Goal: Task Accomplishment & Management: Manage account settings

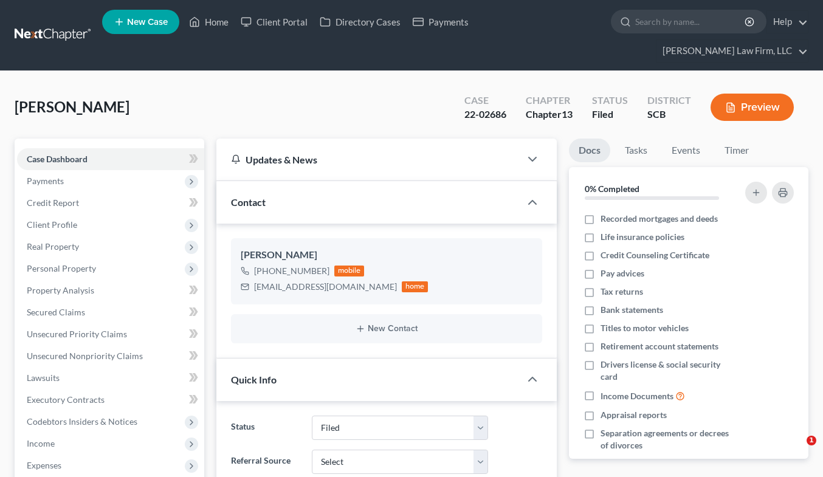
select select "2"
click at [64, 24] on link at bounding box center [54, 35] width 78 height 22
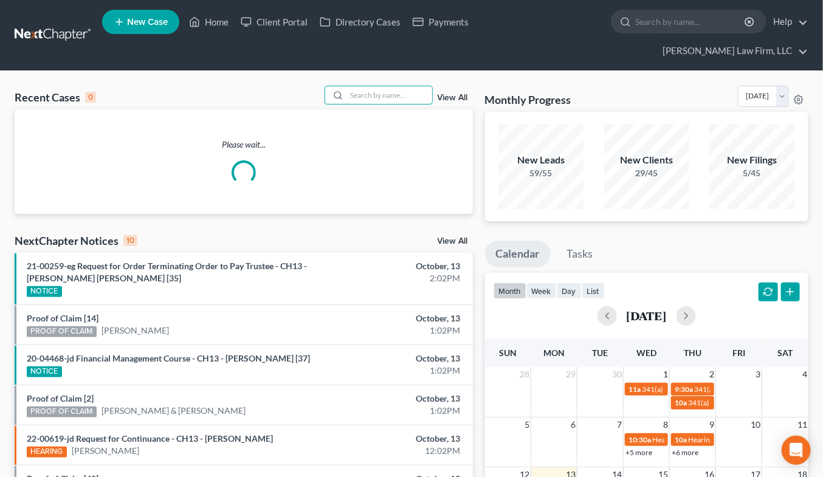
click at [351, 86] on input "search" at bounding box center [389, 95] width 85 height 18
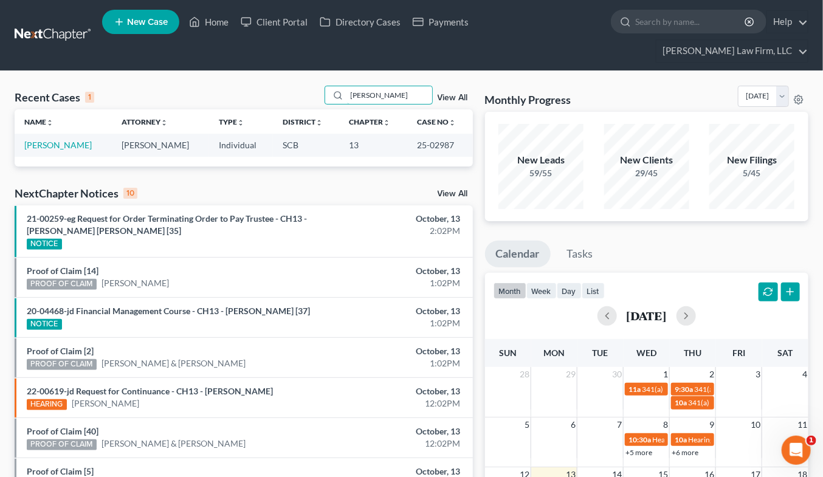
type input "stiles"
click at [62, 140] on link "[PERSON_NAME]" at bounding box center [57, 145] width 67 height 10
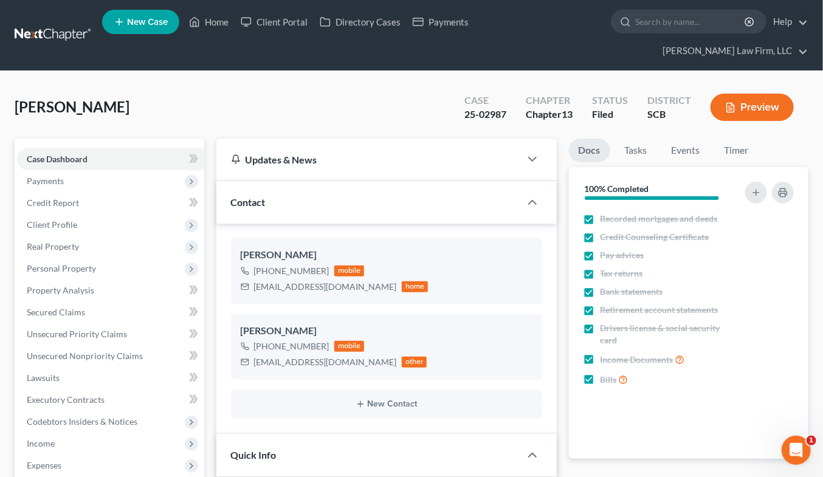
select select "1"
click at [71, 26] on link at bounding box center [54, 35] width 78 height 22
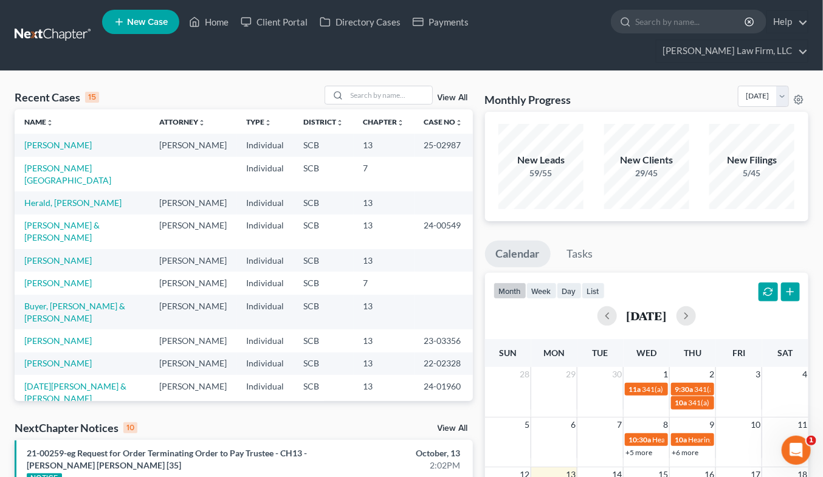
drag, startPoint x: 683, startPoint y: 68, endPoint x: 665, endPoint y: 74, distance: 19.0
click at [683, 86] on div "Monthly Progress Bankruptcy Bankruptcy October 2025 September 2025 August 2025 …" at bounding box center [647, 99] width 324 height 26
click at [365, 86] on input "search" at bounding box center [389, 95] width 85 height 18
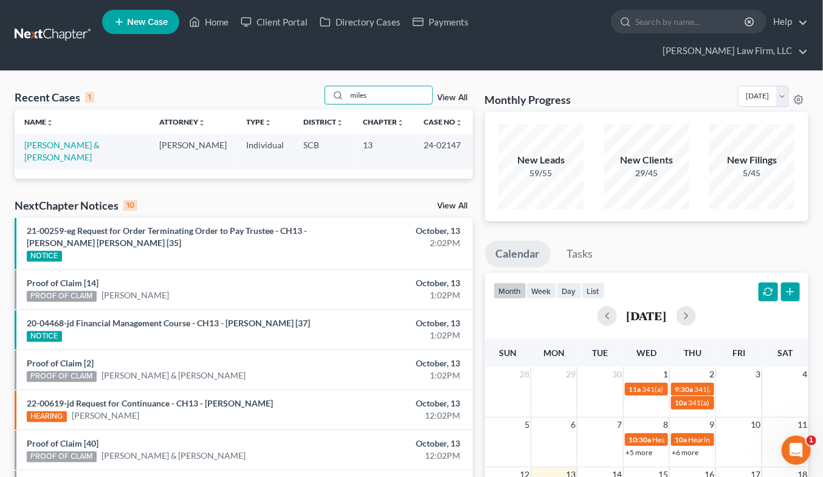
type input "miles"
click at [58, 140] on link "[PERSON_NAME] & [PERSON_NAME]" at bounding box center [61, 151] width 75 height 22
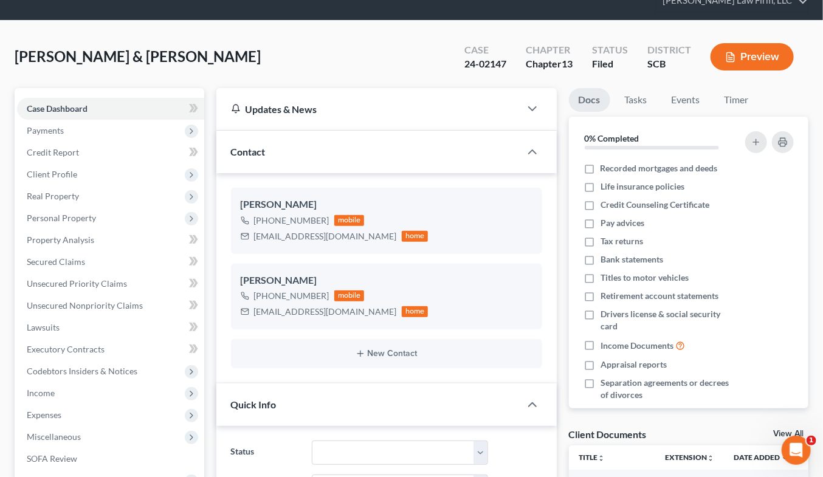
select select "0"
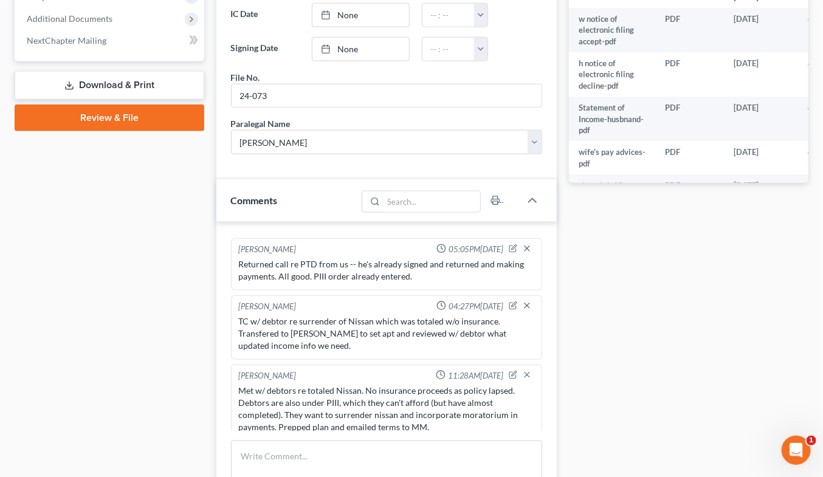
scroll to position [675, 0]
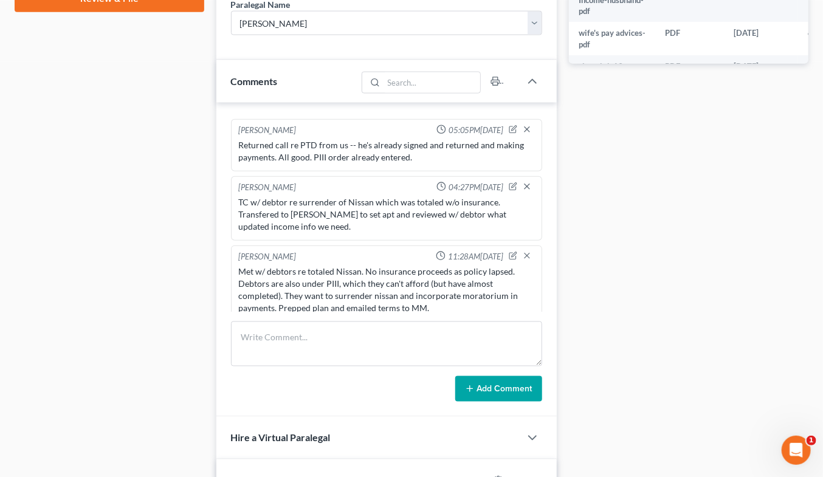
click at [671, 108] on div "Docs Tasks Events Timer 0% Completed Nothing here yet! Recorded mortgages and d…" at bounding box center [689, 42] width 252 height 1158
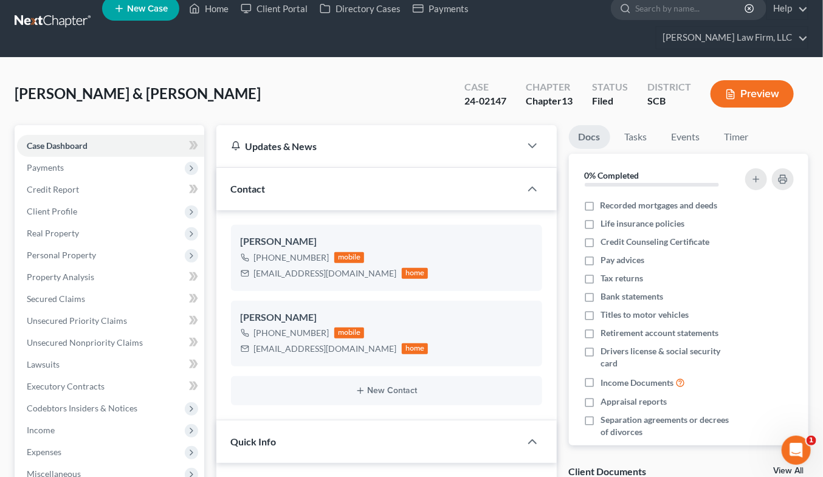
scroll to position [0, 0]
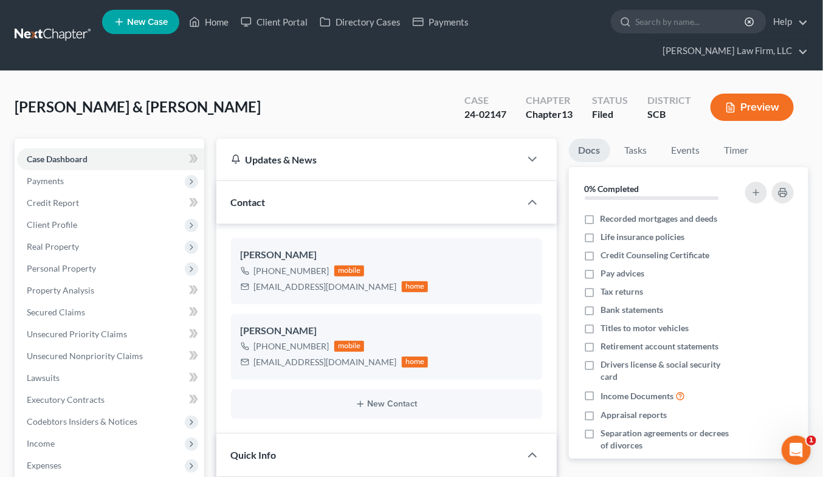
click at [83, 24] on link at bounding box center [54, 35] width 78 height 22
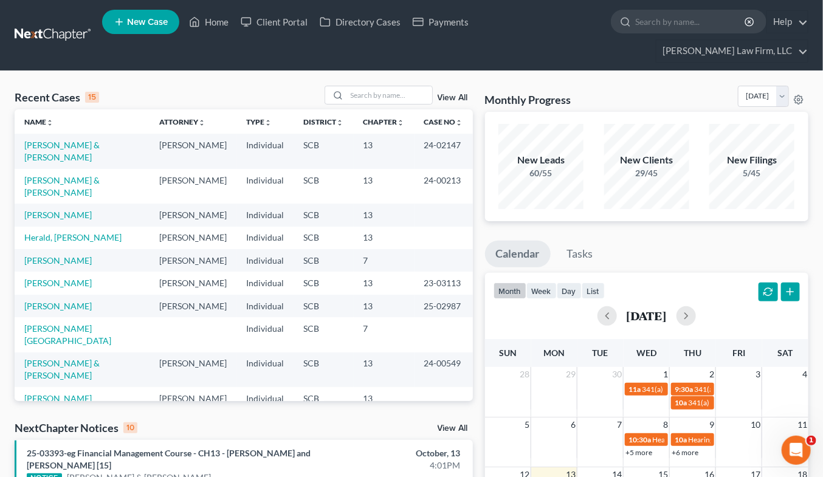
click at [347, 86] on div at bounding box center [336, 95] width 22 height 18
click at [367, 86] on input "search" at bounding box center [389, 95] width 85 height 18
type input "s"
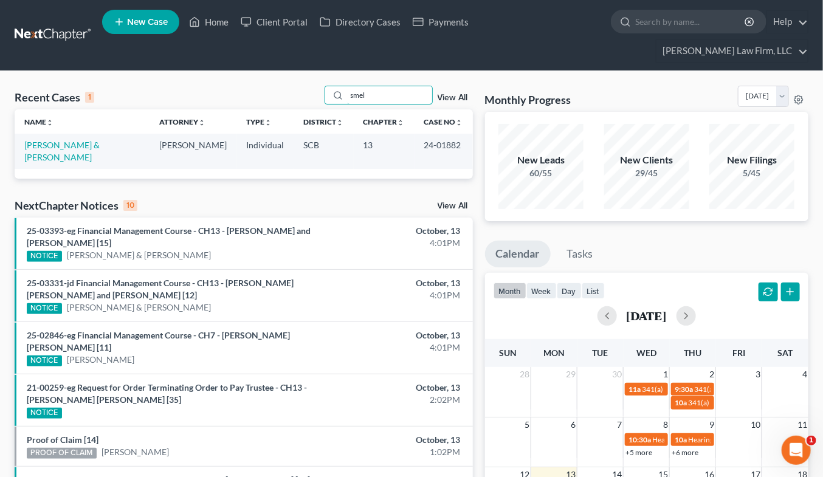
type input "smel"
click at [100, 140] on link "[PERSON_NAME] & [PERSON_NAME]" at bounding box center [61, 151] width 75 height 22
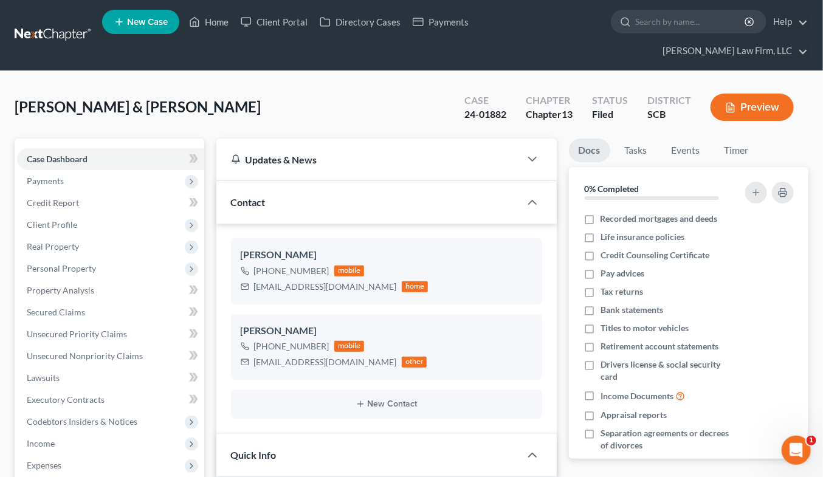
select select "0"
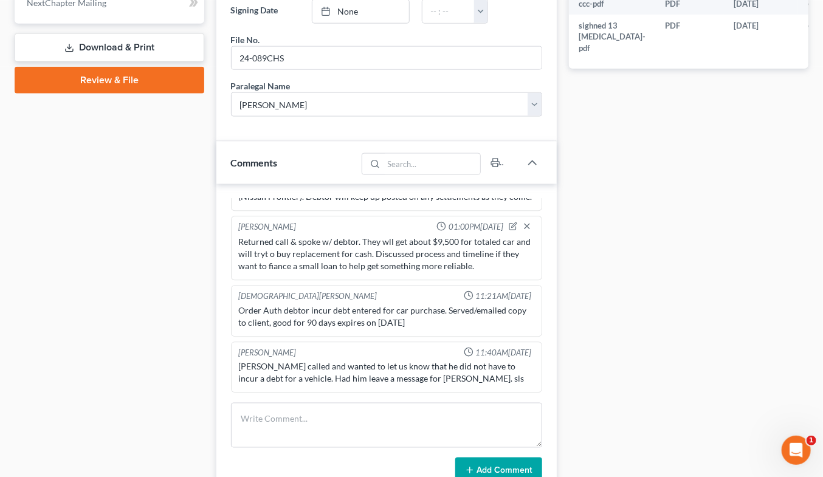
scroll to position [608, 0]
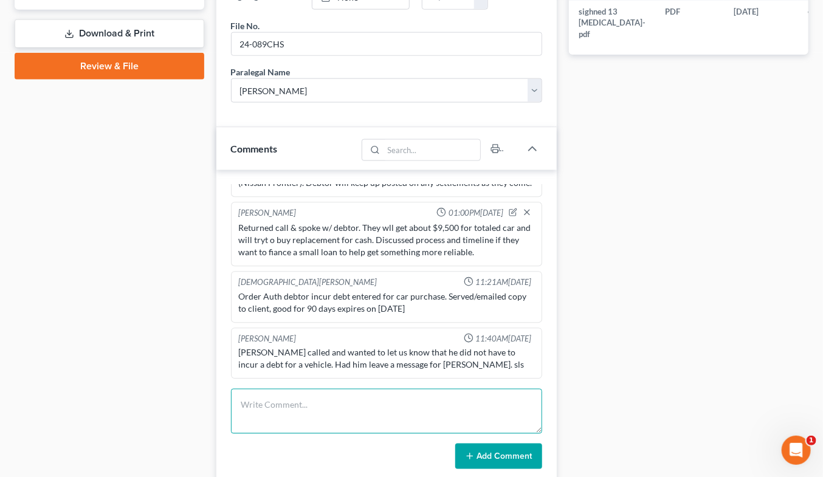
click at [354, 389] on textarea at bounding box center [386, 411] width 311 height 45
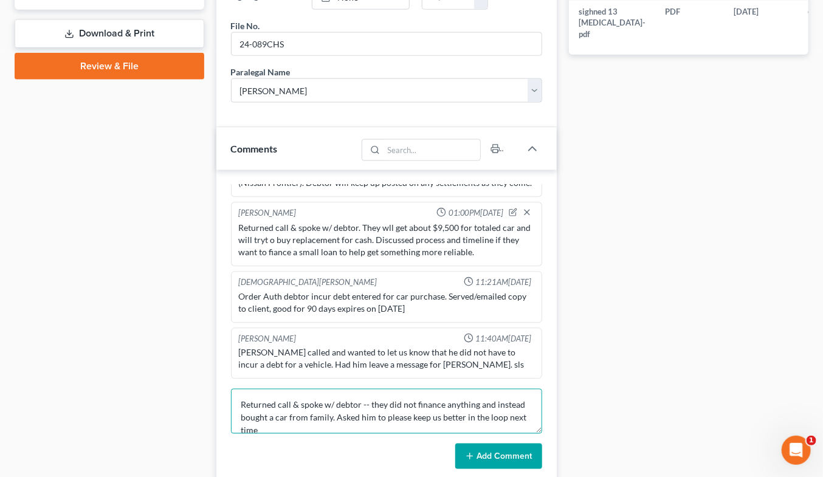
scroll to position [2, 0]
type textarea "Returned call & spoke w/ debtor -- they did not finance anything and instead bo…"
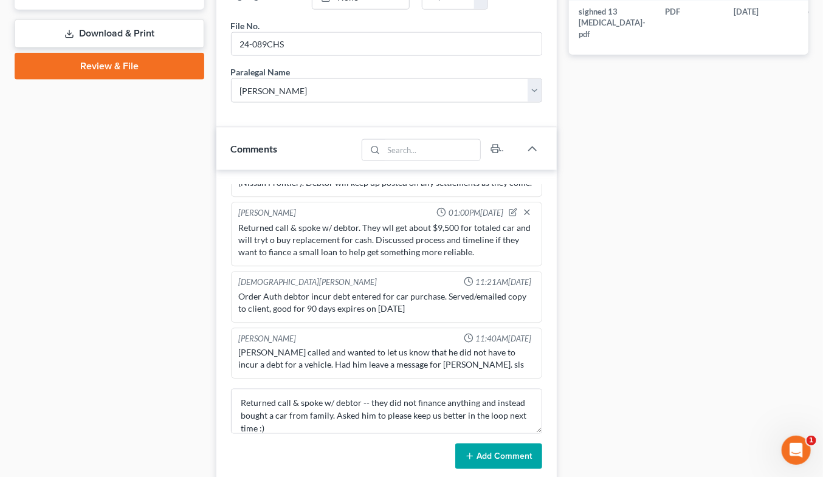
click at [493, 444] on button "Add Comment" at bounding box center [498, 457] width 87 height 26
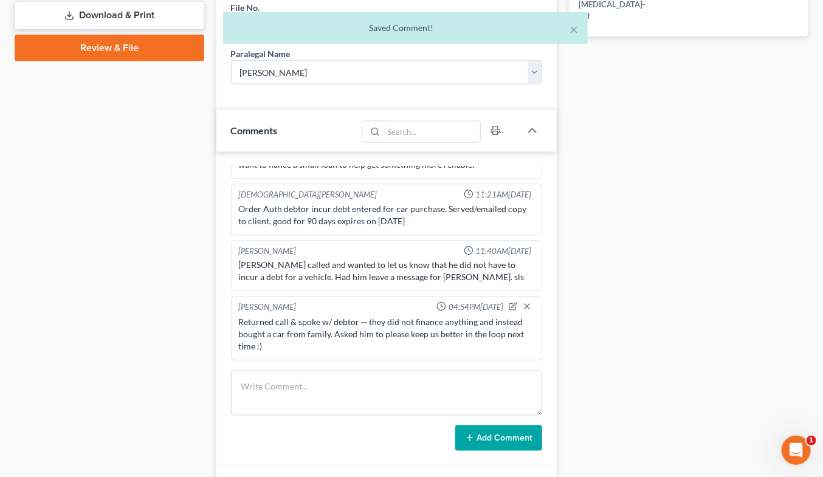
scroll to position [574, 0]
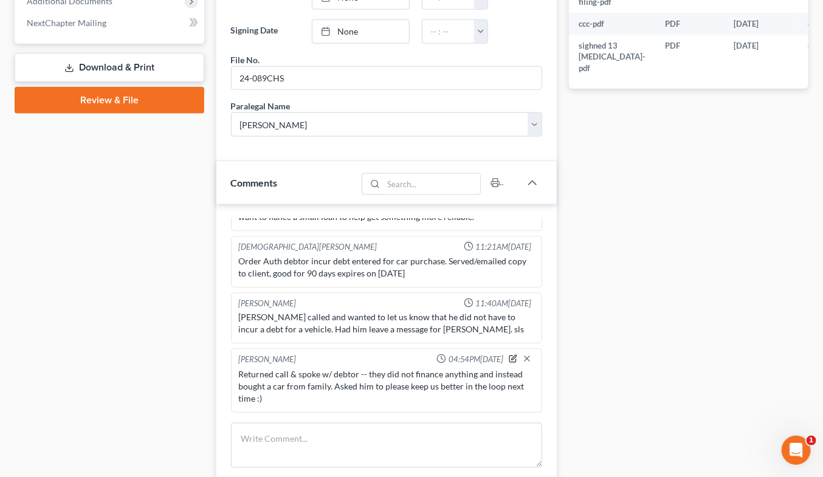
click at [509, 355] on icon "button" at bounding box center [513, 359] width 9 height 9
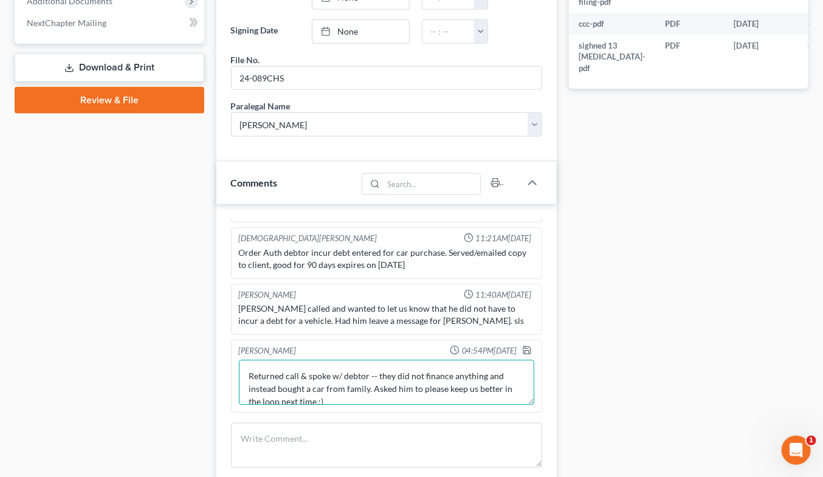
click at [417, 385] on textarea "Returned call & spoke w/ debtor -- they did not finance anything and instead bo…" at bounding box center [386, 382] width 295 height 45
type textarea "Returned call & spoke w/ debtor -- they did not finance anything and instead bo…"
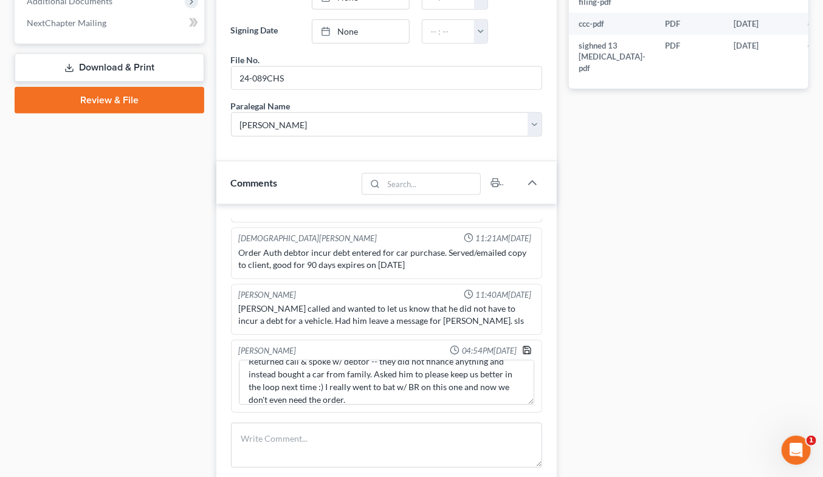
click at [525, 347] on polyline "button" at bounding box center [526, 348] width 3 height 2
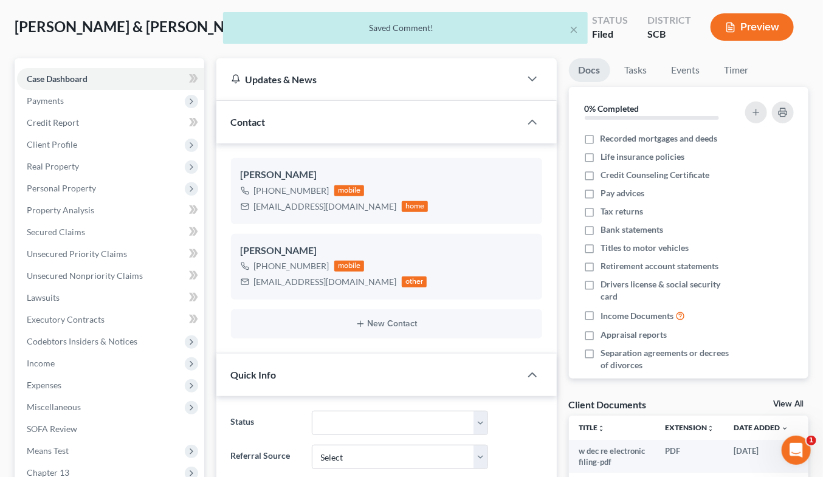
scroll to position [0, 0]
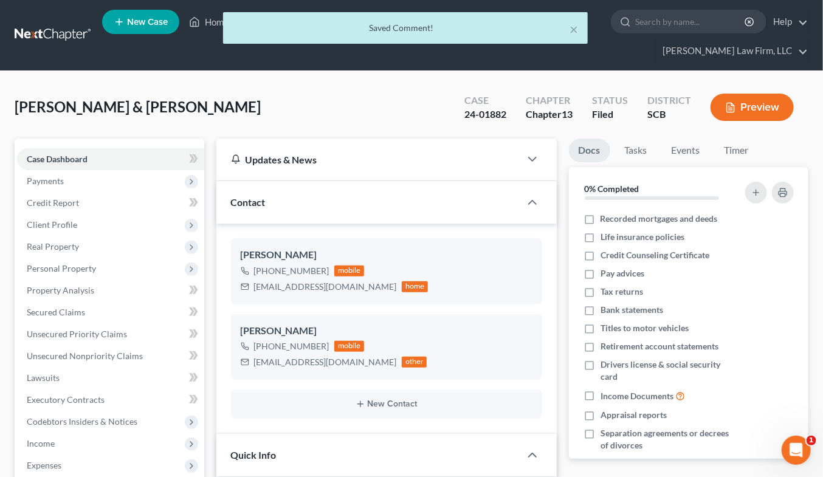
click at [67, 26] on div "× Saved Comment!" at bounding box center [405, 31] width 823 height 38
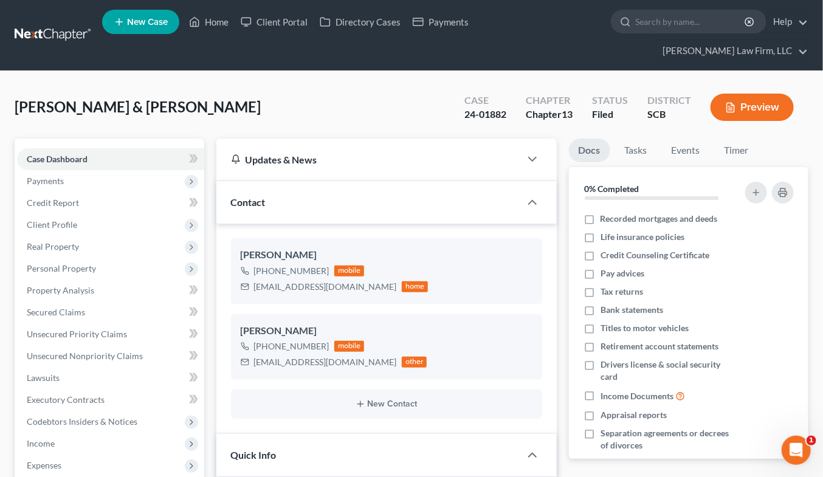
click at [65, 24] on link at bounding box center [54, 35] width 78 height 22
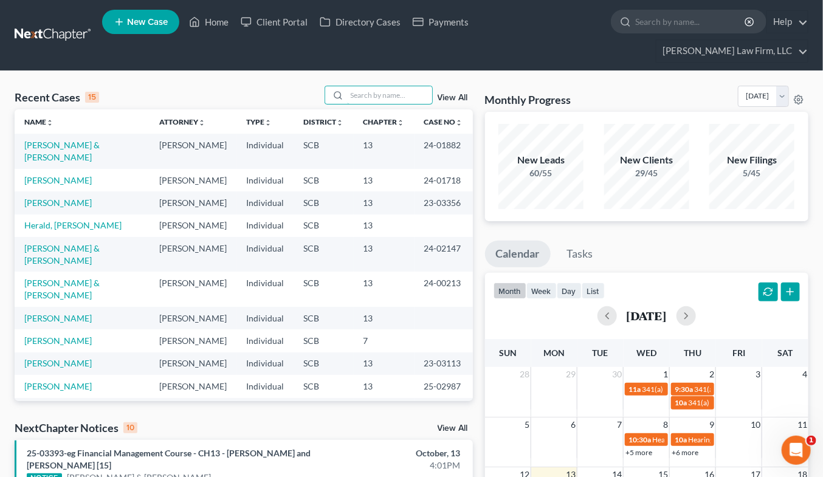
click at [388, 86] on input "search" at bounding box center [389, 95] width 85 height 18
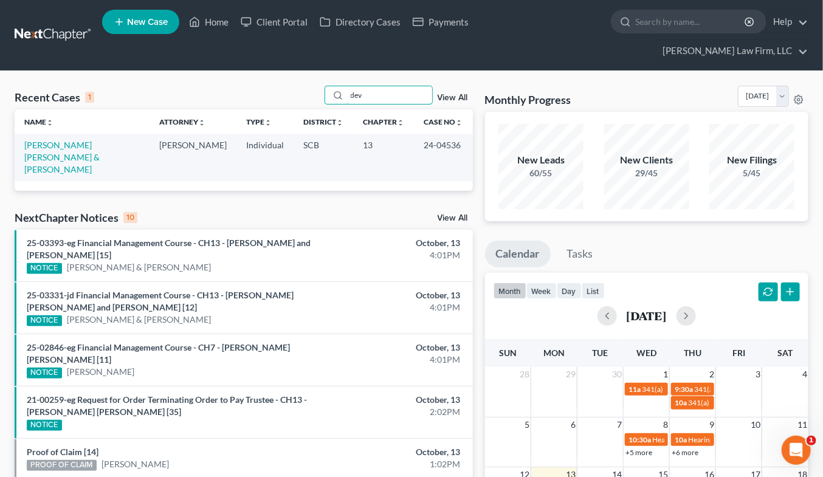
click at [395, 86] on input "dev" at bounding box center [389, 95] width 85 height 18
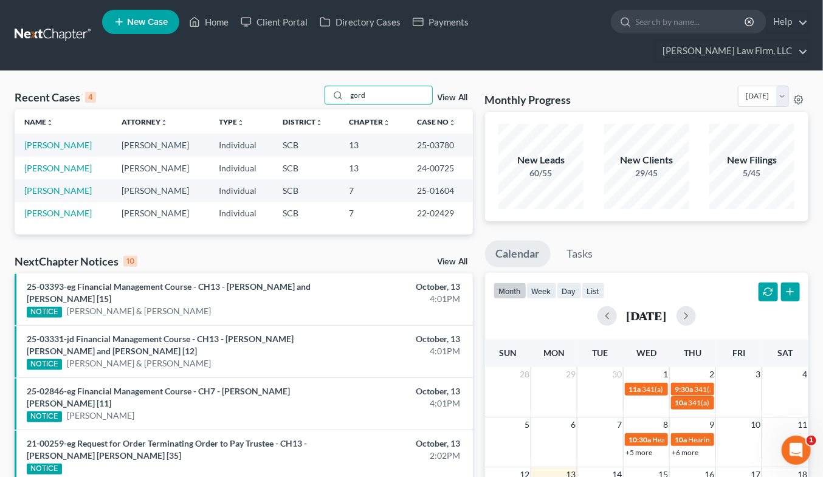
type input "gord"
click at [49, 163] on link "[PERSON_NAME]" at bounding box center [57, 168] width 67 height 10
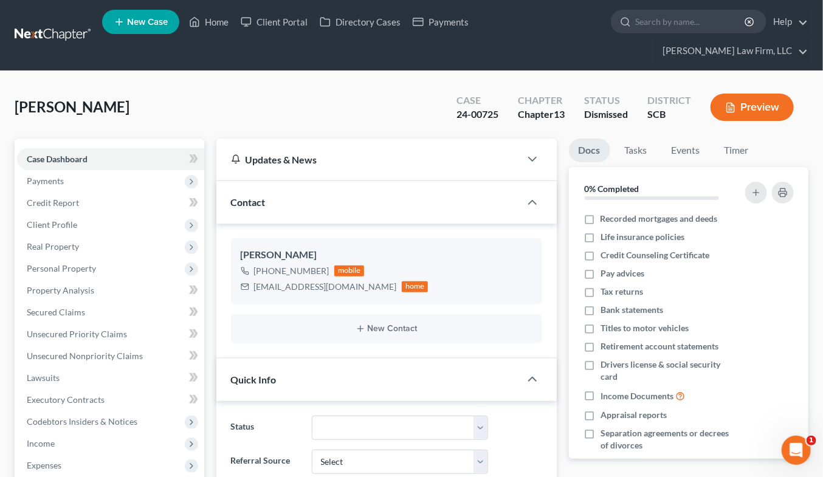
select select "0"
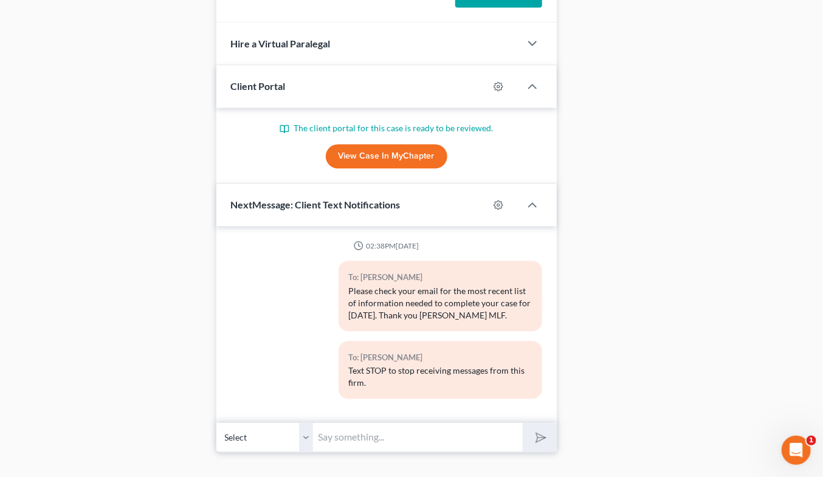
scroll to position [657, 0]
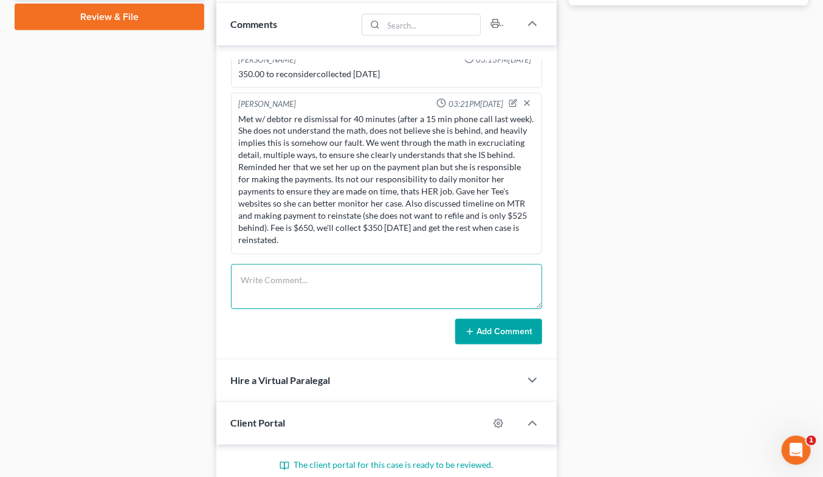
click at [398, 264] on textarea at bounding box center [386, 286] width 311 height 45
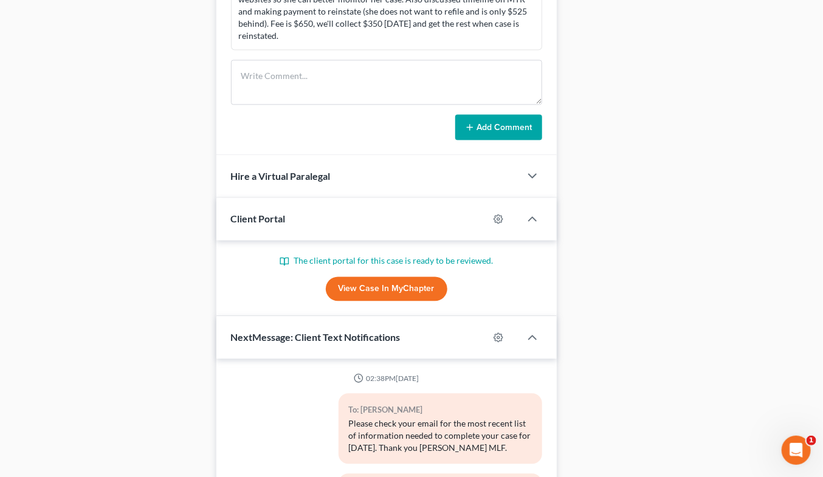
scroll to position [743, 0]
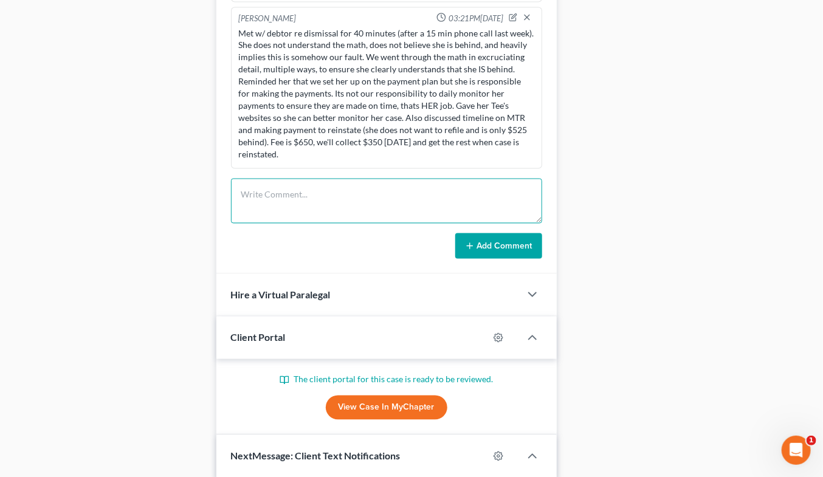
click at [416, 184] on textarea at bounding box center [386, 201] width 311 height 45
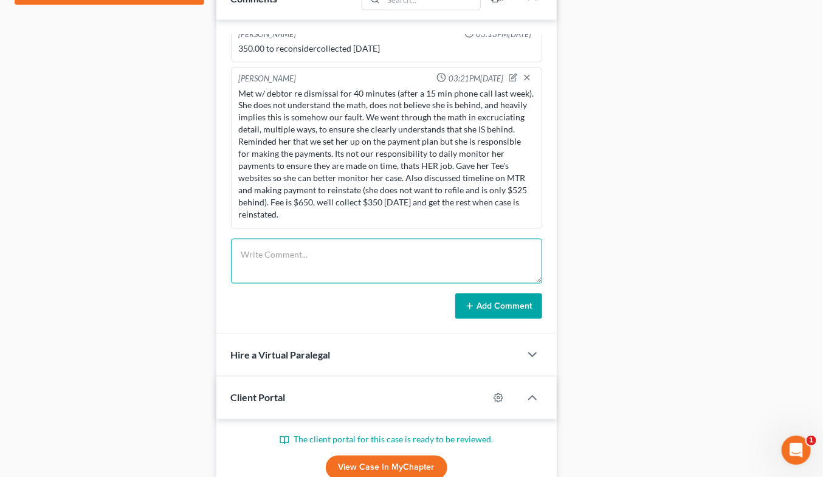
scroll to position [675, 0]
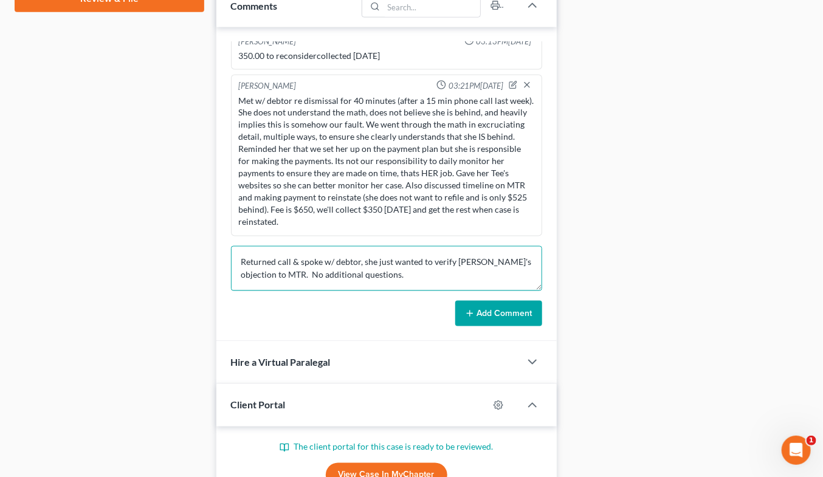
type textarea "Returned call & spoke w/ debtor, she just wanted to verify Tee's objection to M…"
click at [502, 301] on button "Add Comment" at bounding box center [498, 314] width 87 height 26
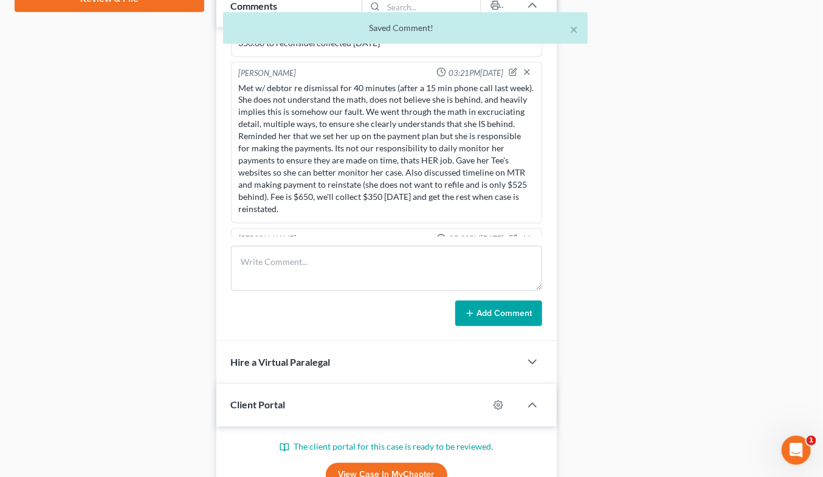
scroll to position [928, 0]
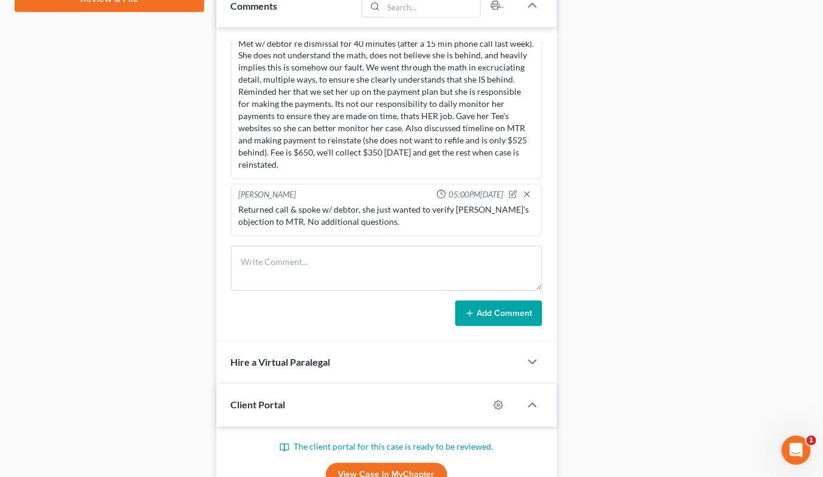
click at [736, 83] on div "Docs Tasks Events Timer 0% Completed Nothing here yet! Recorded mortgages and d…" at bounding box center [689, 117] width 252 height 1308
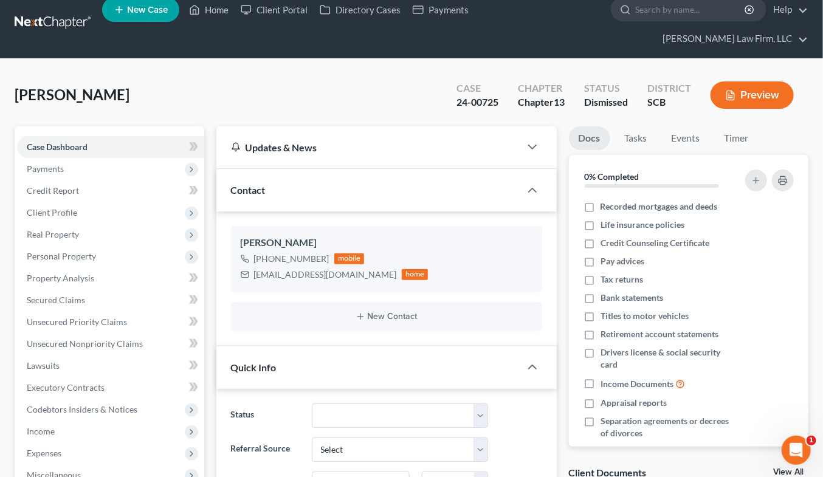
scroll to position [0, 0]
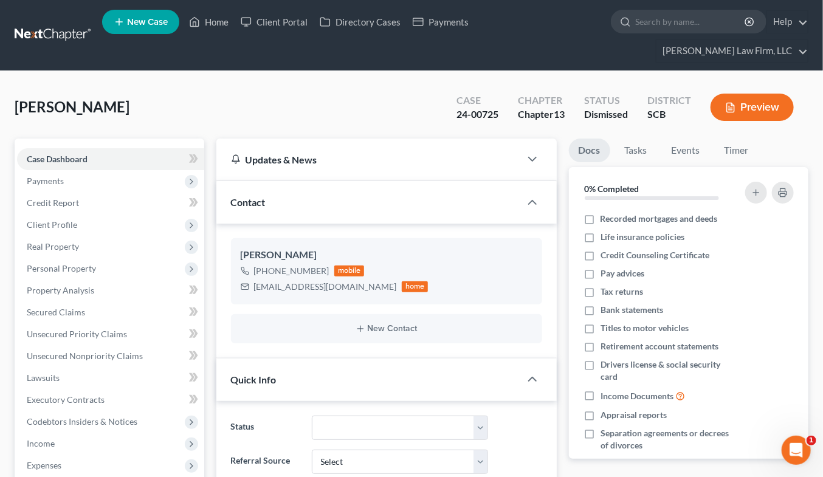
click at [53, 24] on link at bounding box center [54, 35] width 78 height 22
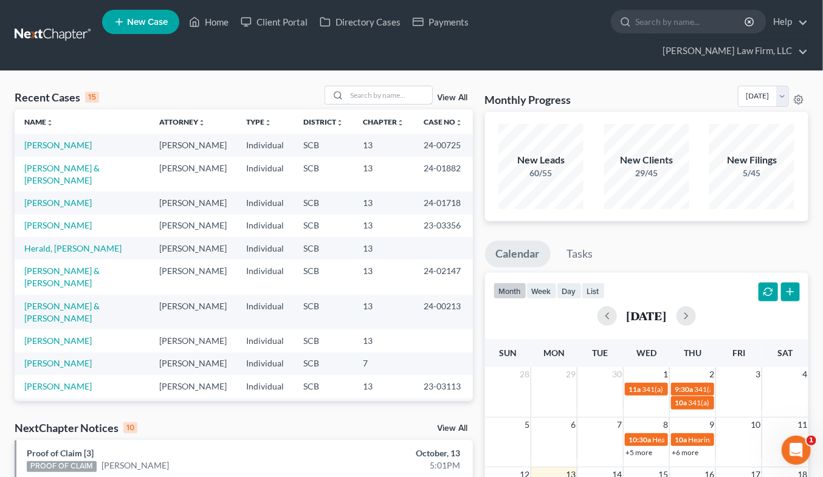
click at [363, 86] on input "search" at bounding box center [389, 95] width 85 height 18
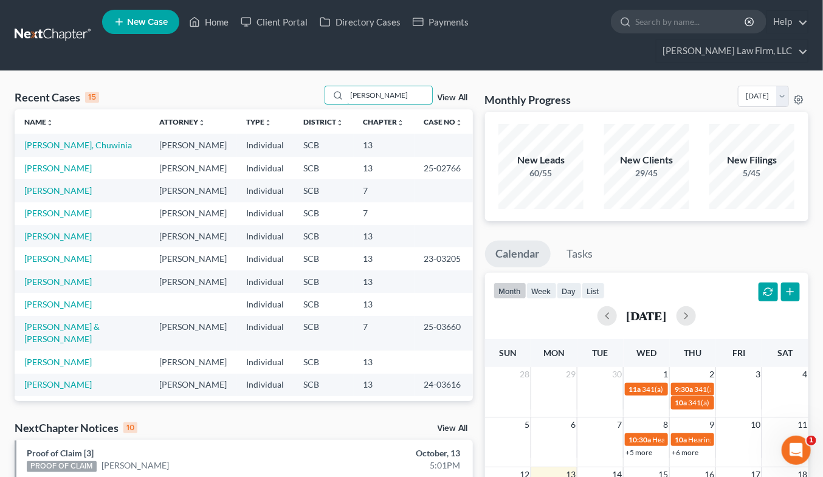
type input "[PERSON_NAME]"
click at [72, 163] on link "[PERSON_NAME]" at bounding box center [57, 168] width 67 height 10
select select "2"
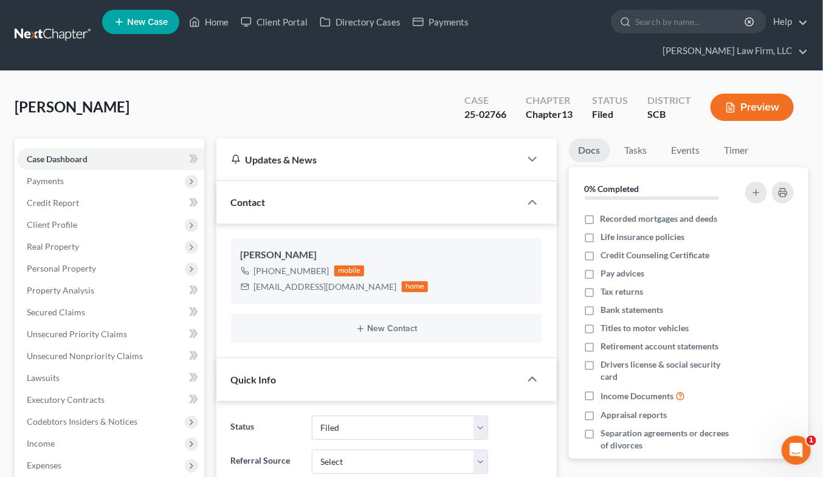
select select "0"
click at [59, 219] on span "Client Profile" at bounding box center [52, 224] width 50 height 10
click at [69, 373] on span "Real Property" at bounding box center [53, 378] width 52 height 10
click at [86, 263] on span "Properties Owned" at bounding box center [85, 268] width 69 height 10
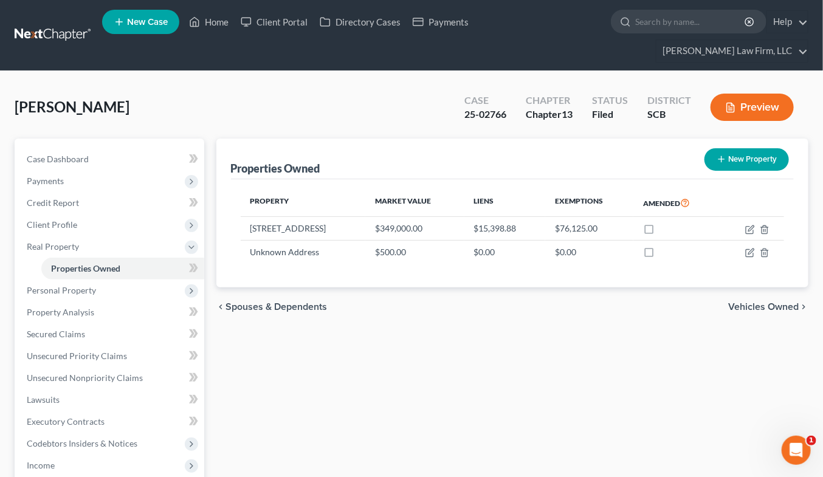
drag, startPoint x: 250, startPoint y: 208, endPoint x: 319, endPoint y: 208, distance: 69.3
click at [319, 217] on td "[STREET_ADDRESS]" at bounding box center [303, 228] width 125 height 23
copy td "[STREET_ADDRESS]"
click at [751, 225] on icon "button" at bounding box center [750, 230] width 10 height 10
select select "42"
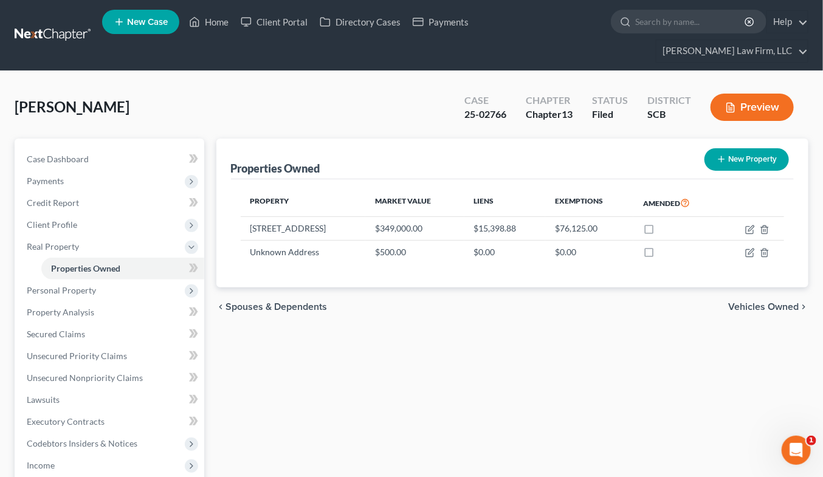
select select "0"
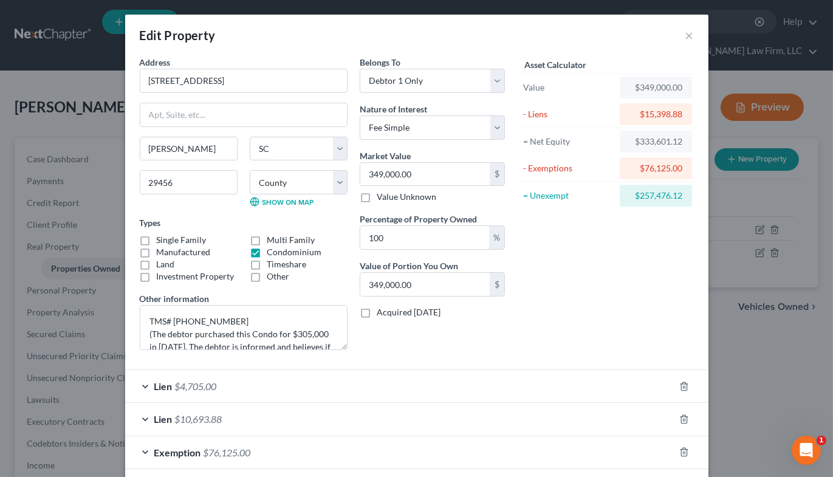
click at [653, 60] on div "Asset Calculator" at bounding box center [605, 65] width 179 height 18
click at [686, 35] on button "×" at bounding box center [690, 35] width 9 height 15
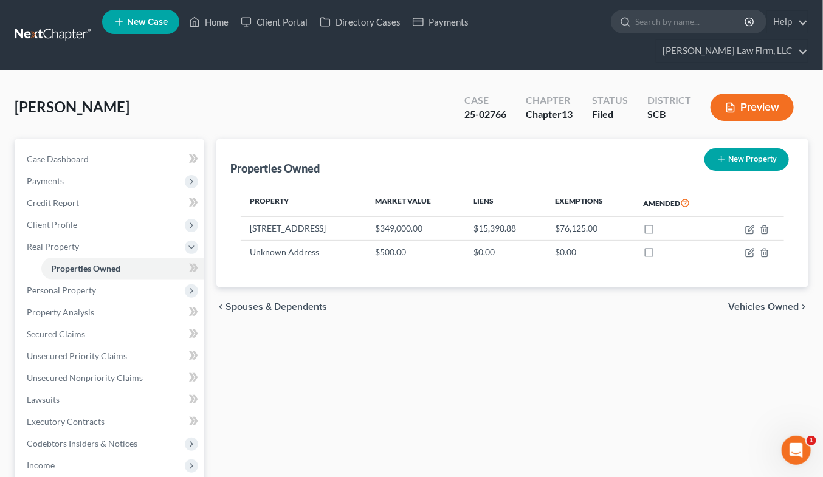
click at [56, 24] on link at bounding box center [54, 35] width 78 height 22
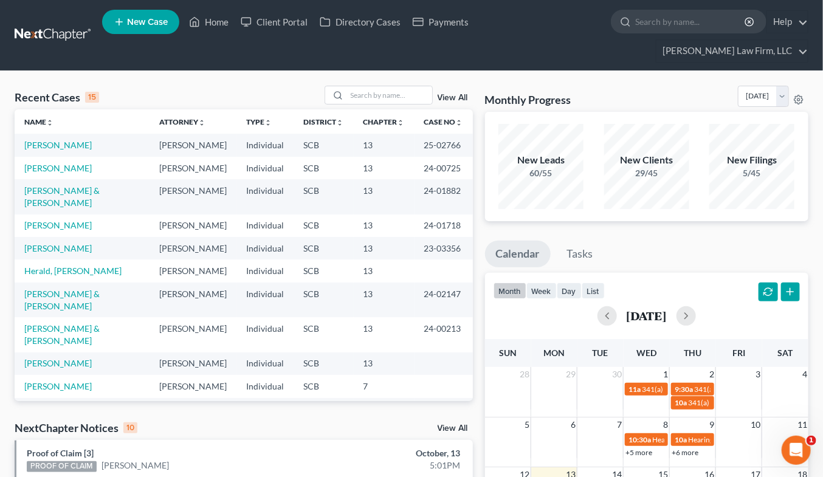
click at [361, 86] on input "search" at bounding box center [389, 95] width 85 height 18
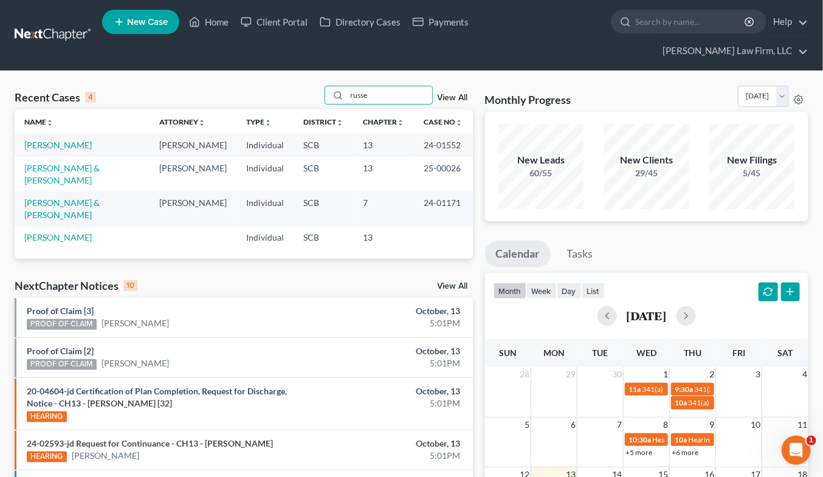
type input "russe"
click at [64, 140] on link "[PERSON_NAME]" at bounding box center [57, 145] width 67 height 10
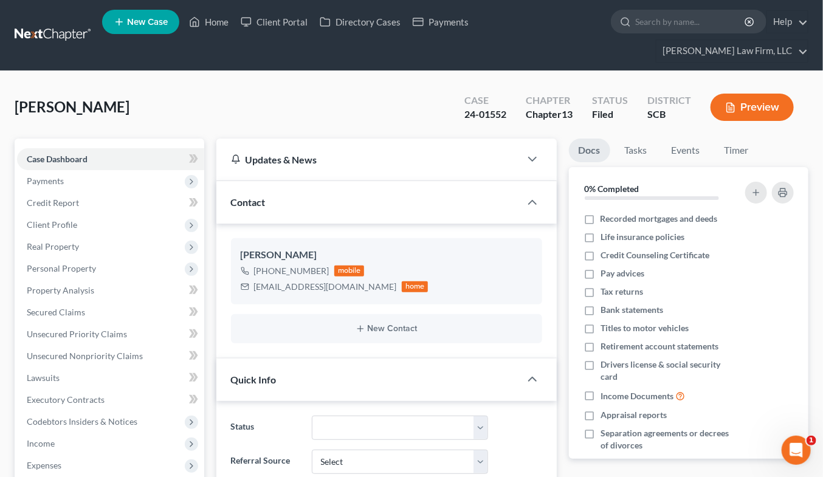
select select "0"
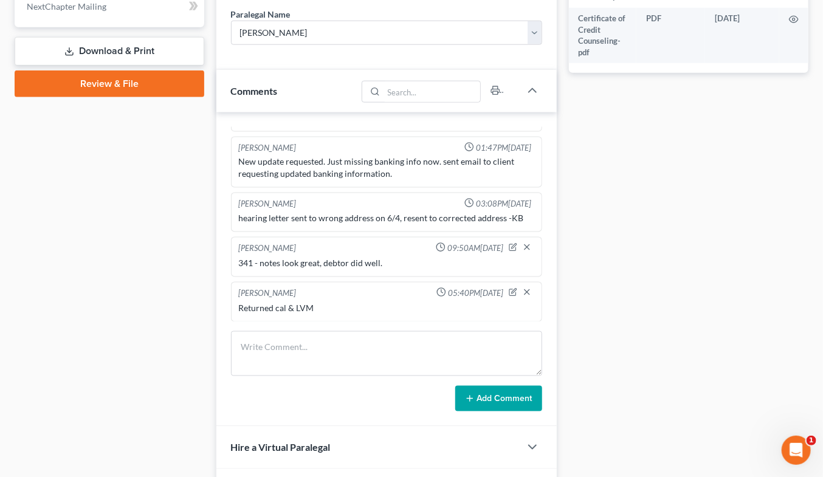
scroll to position [608, 0]
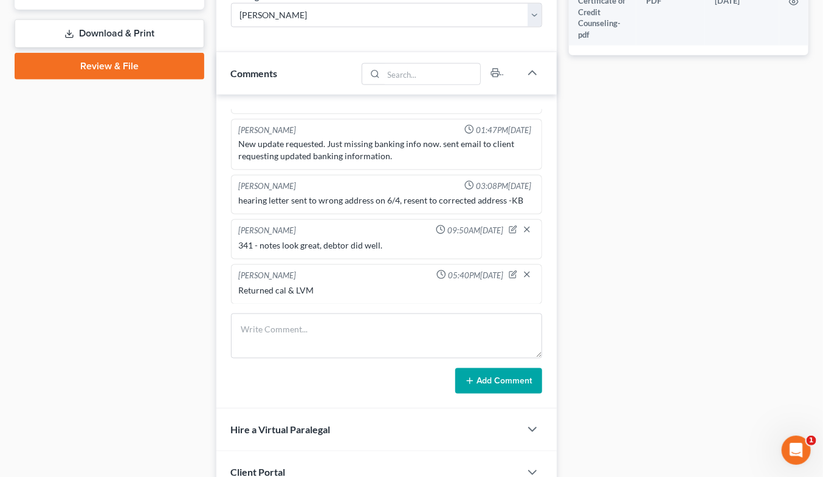
click at [730, 134] on div "Docs Tasks Events Timer 0% Completed Nothing here yet! Recorded mortgages and d…" at bounding box center [689, 34] width 252 height 1007
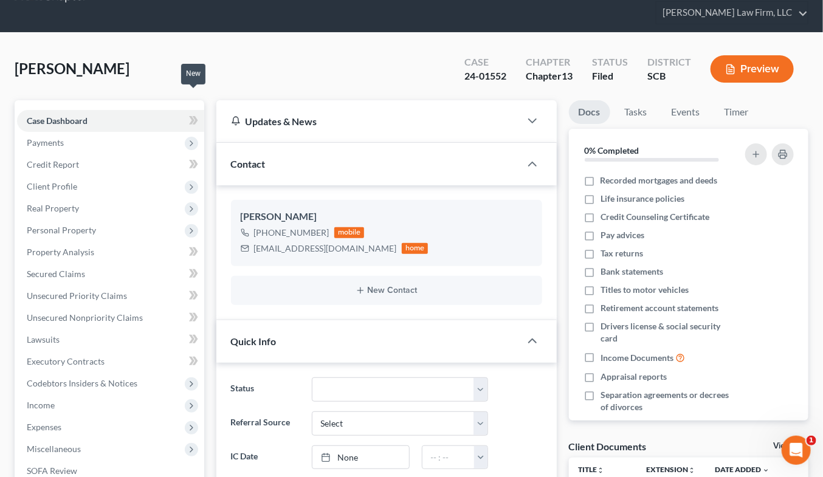
scroll to position [0, 0]
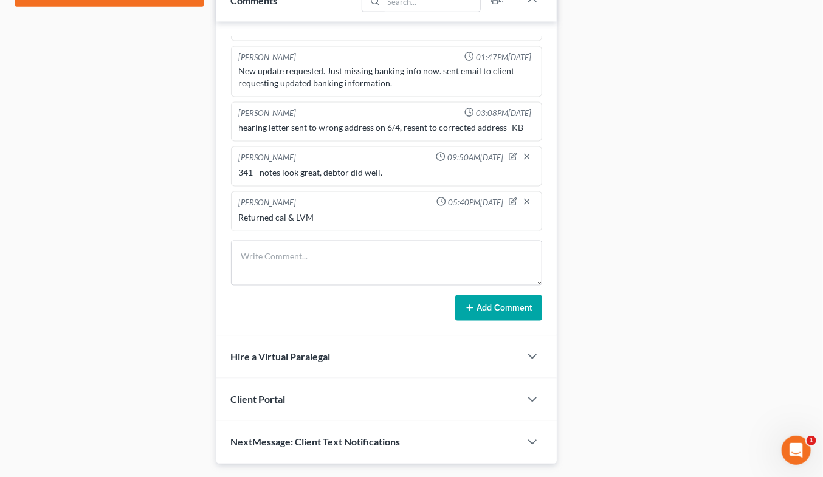
scroll to position [693, 0]
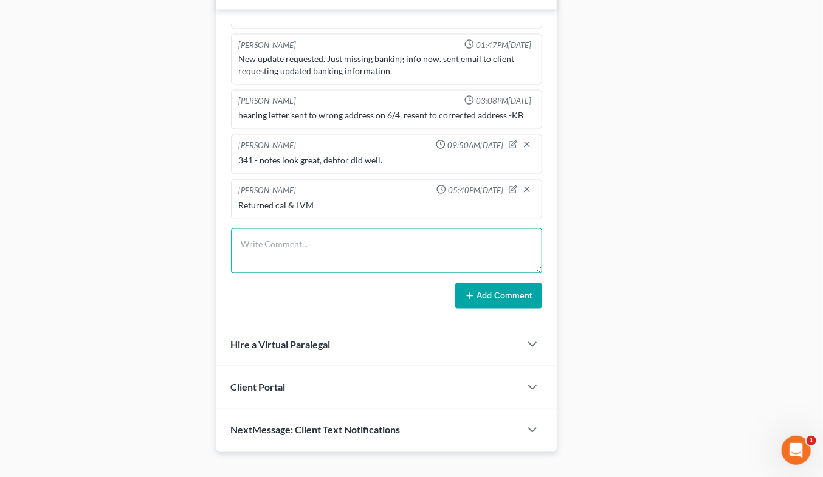
click at [376, 235] on textarea at bounding box center [386, 251] width 311 height 45
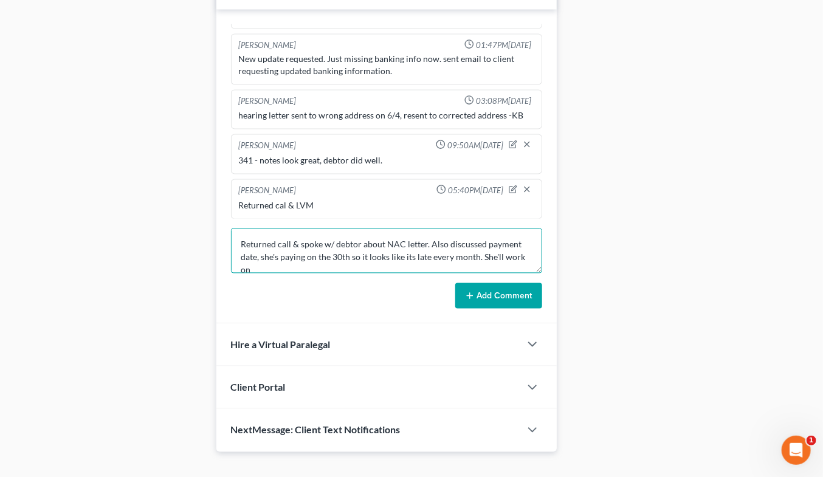
scroll to position [2, 0]
type textarea "Returned call & spoke w/ debtor about NAC letter. Also discussed payment date, …"
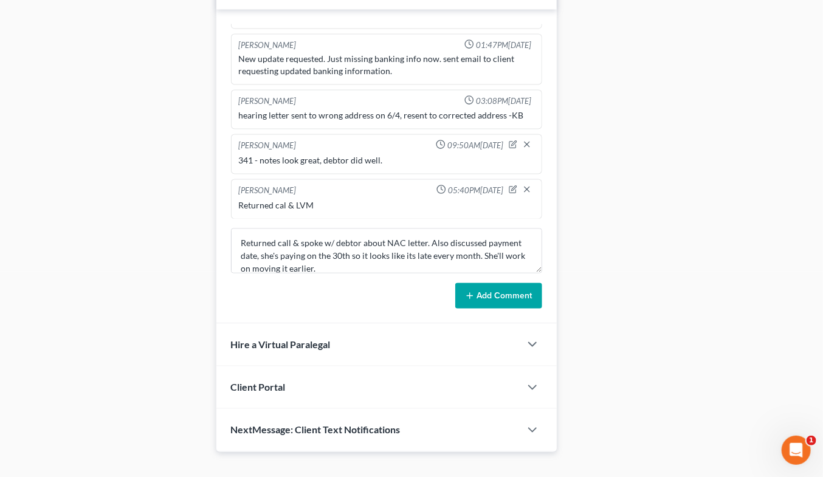
click at [489, 283] on button "Add Comment" at bounding box center [498, 296] width 87 height 26
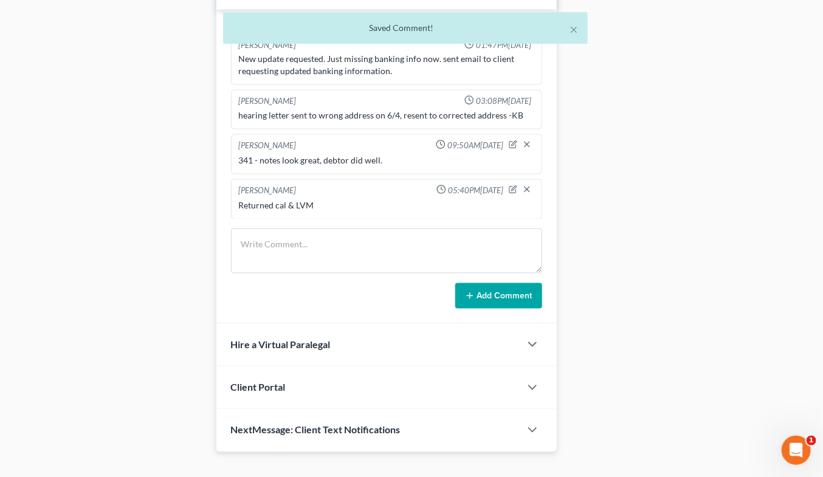
scroll to position [141, 0]
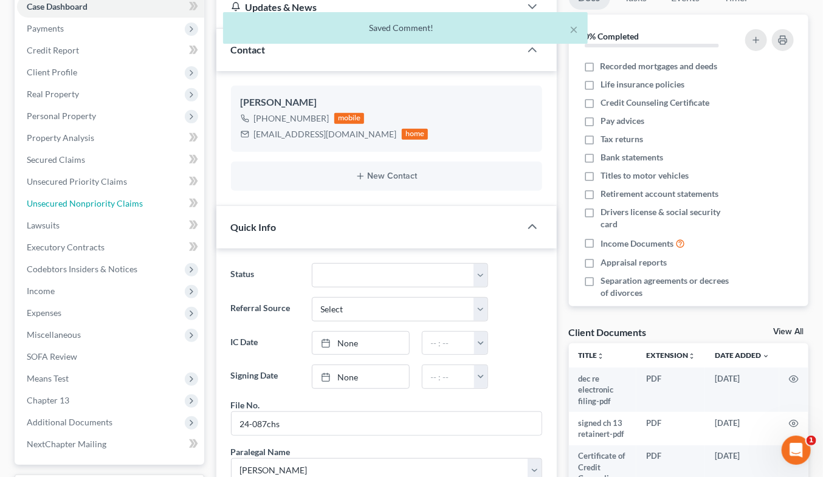
click at [83, 193] on link "Unsecured Nonpriority Claims" at bounding box center [110, 204] width 187 height 22
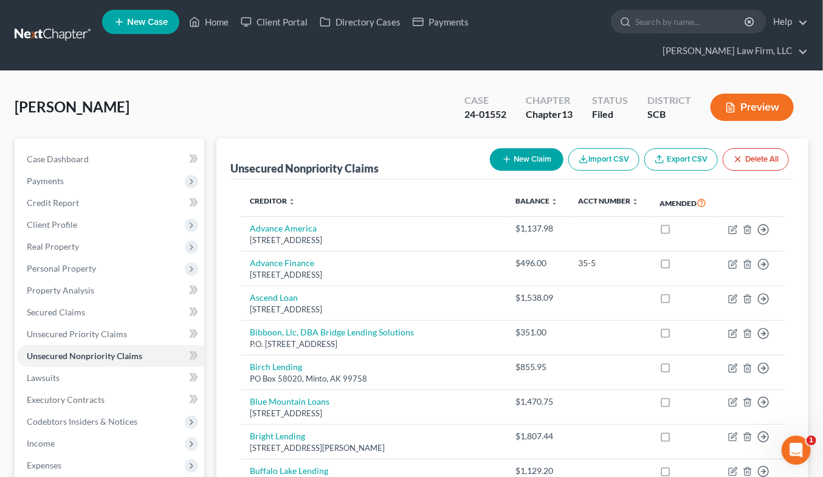
click at [82, 25] on link at bounding box center [54, 35] width 78 height 22
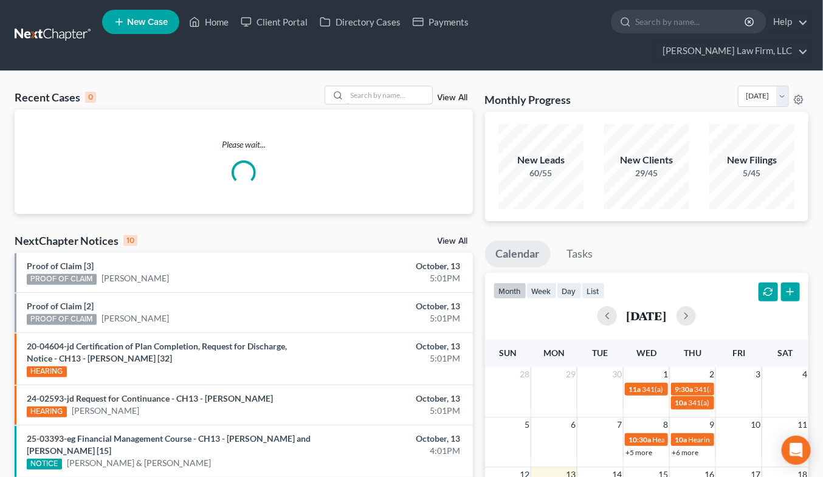
click at [386, 86] on input "search" at bounding box center [389, 95] width 85 height 18
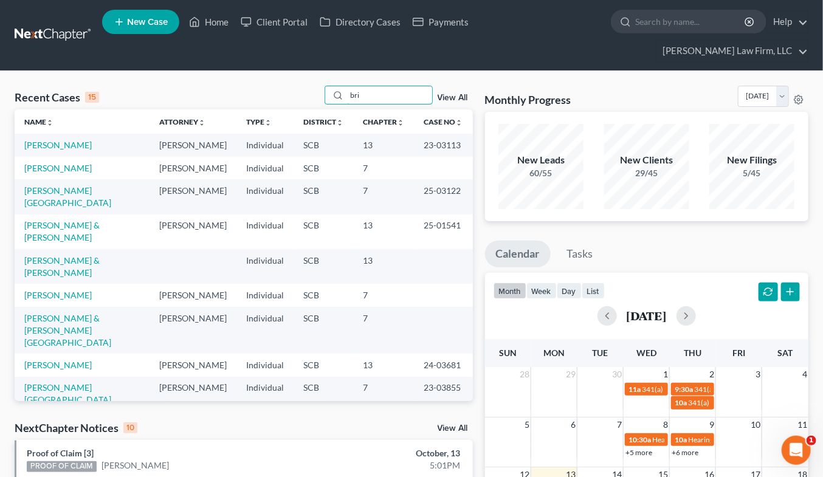
type input "bri"
click at [85, 140] on link "[PERSON_NAME]" at bounding box center [57, 145] width 67 height 10
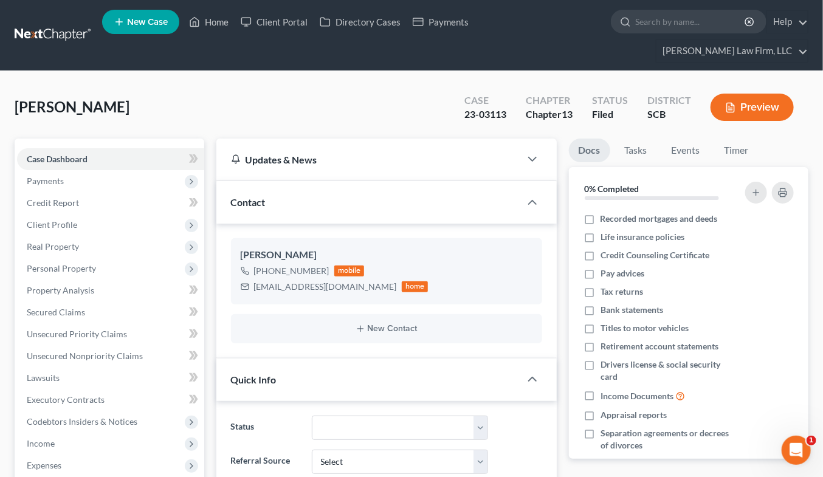
select select "0"
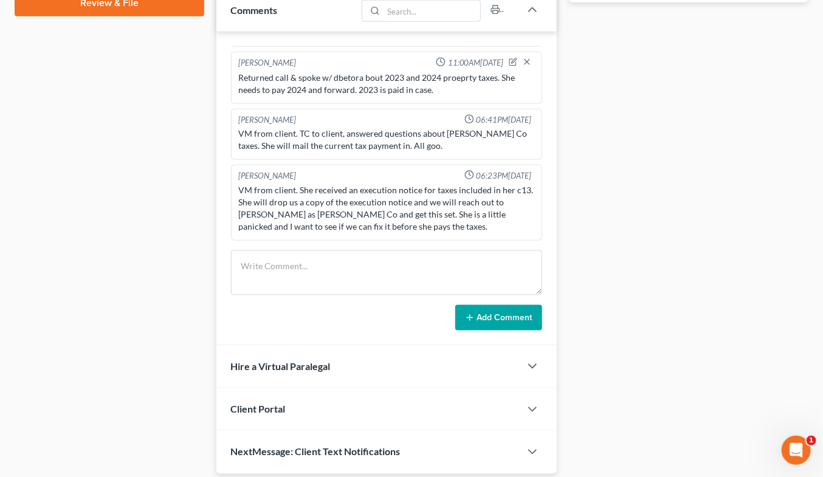
scroll to position [693, 0]
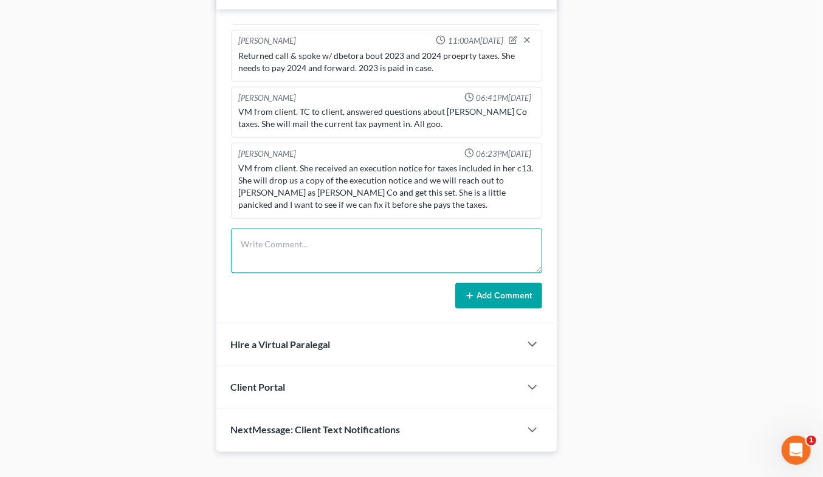
click at [362, 229] on textarea at bounding box center [386, 251] width 311 height 45
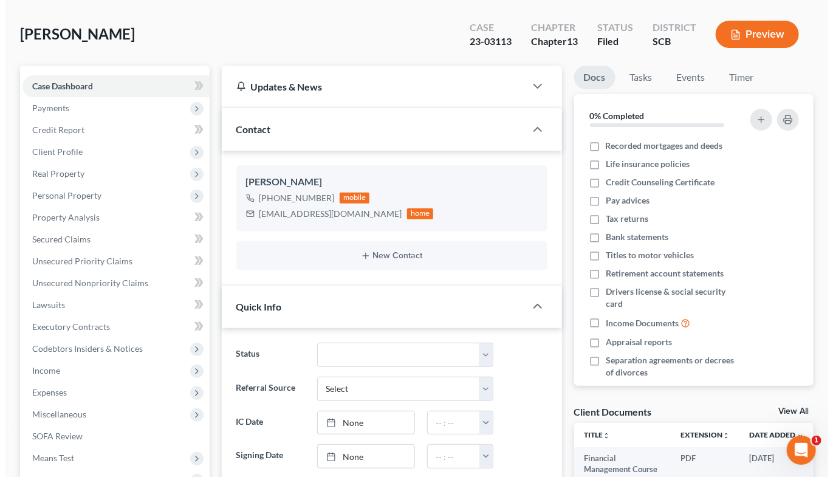
scroll to position [0, 0]
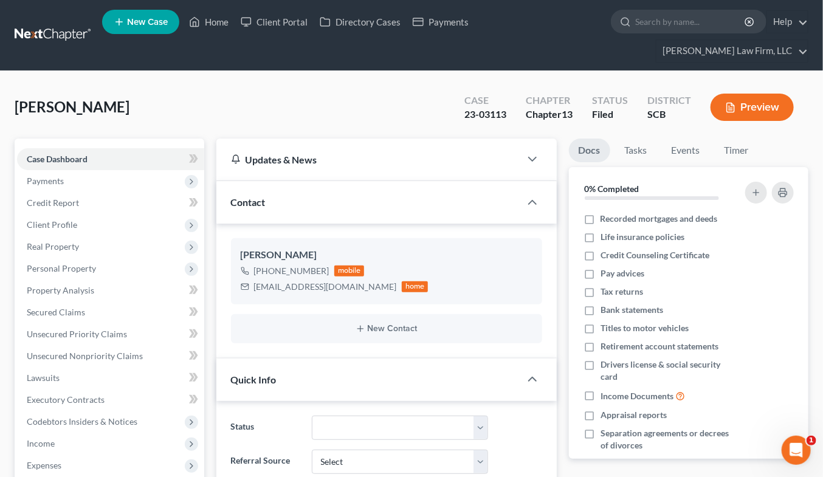
drag, startPoint x: 676, startPoint y: 61, endPoint x: 632, endPoint y: 71, distance: 44.8
click at [88, 236] on span "Real Property" at bounding box center [110, 247] width 187 height 22
click at [88, 263] on span "Properties Owned" at bounding box center [85, 268] width 69 height 10
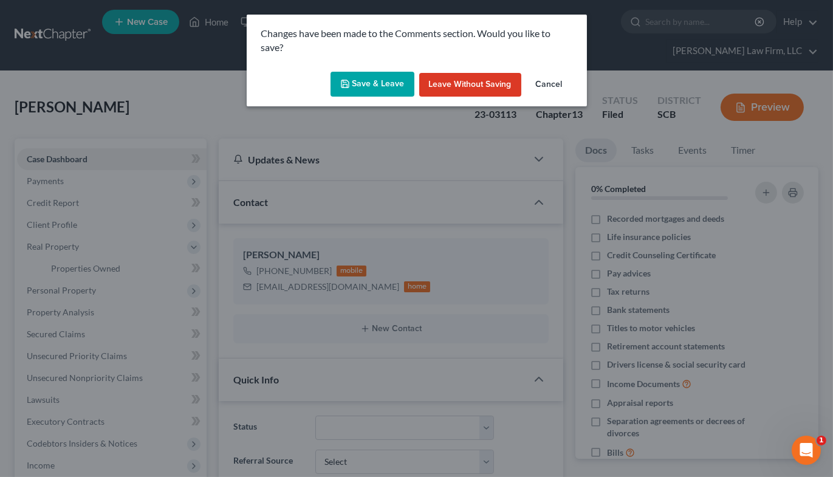
click at [567, 77] on button "Cancel" at bounding box center [549, 85] width 46 height 24
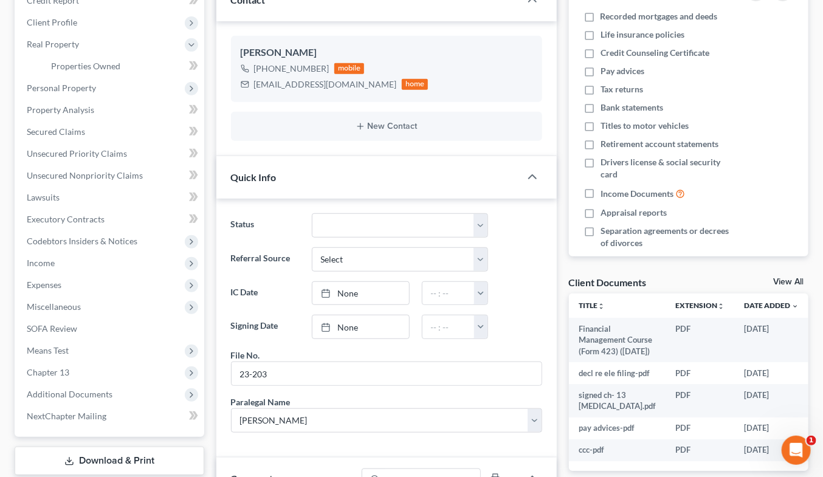
scroll to position [540, 0]
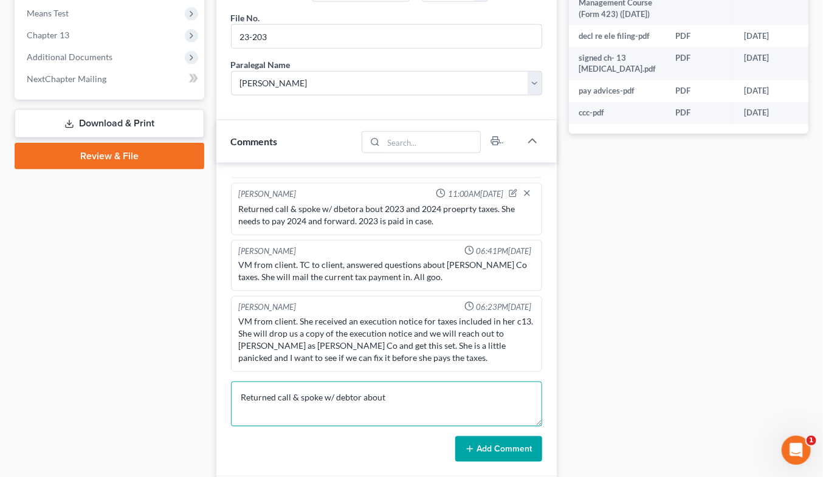
click at [464, 382] on textarea "Returned call & spoke w/ debtor about" at bounding box center [386, 404] width 311 height 45
click at [253, 391] on textarea "Returned call & spoke w/ debtor about OCP (entered 3/24). Questions about hypot…" at bounding box center [386, 404] width 311 height 45
type textarea "Returned call & spoke w/ debtor about OCP (entered 3/24). Questions about hypot…"
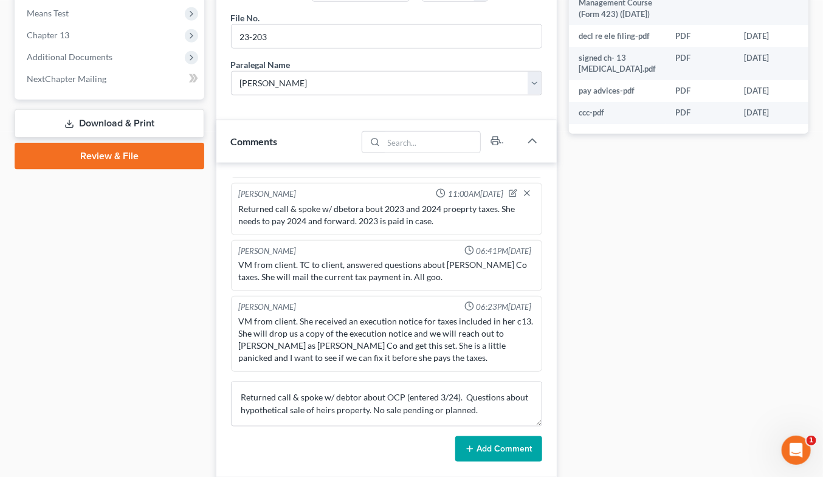
click at [494, 436] on button "Add Comment" at bounding box center [498, 449] width 87 height 26
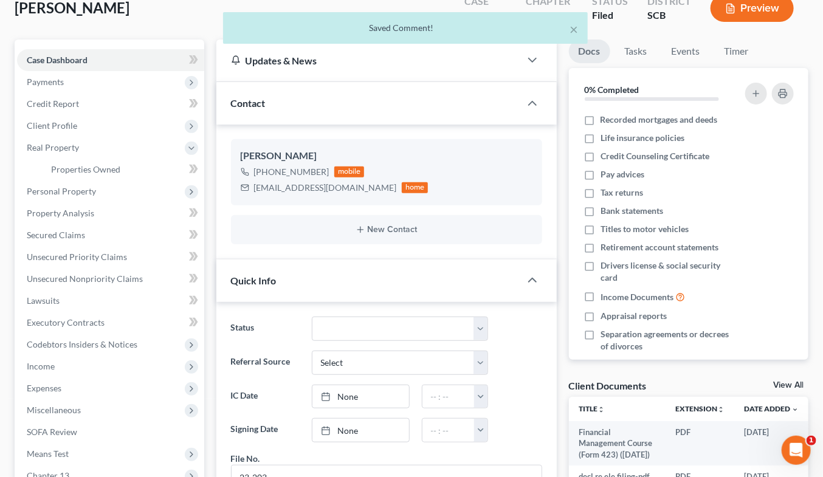
scroll to position [0, 0]
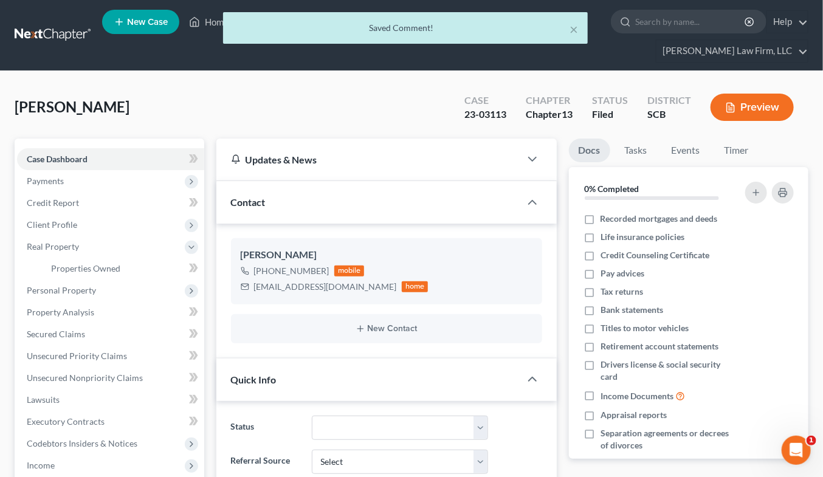
click at [57, 20] on div "× Saved Comment!" at bounding box center [405, 31] width 823 height 38
click at [56, 24] on div "× Saved Comment!" at bounding box center [405, 31] width 823 height 38
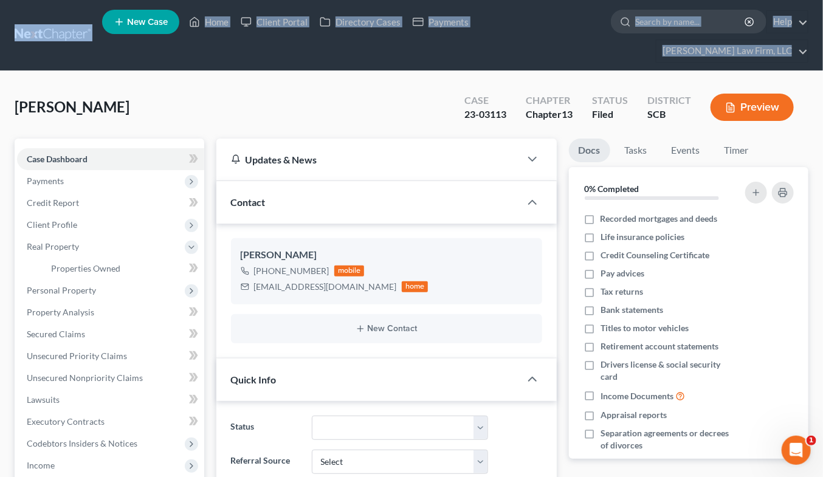
click at [52, 24] on link at bounding box center [54, 35] width 78 height 22
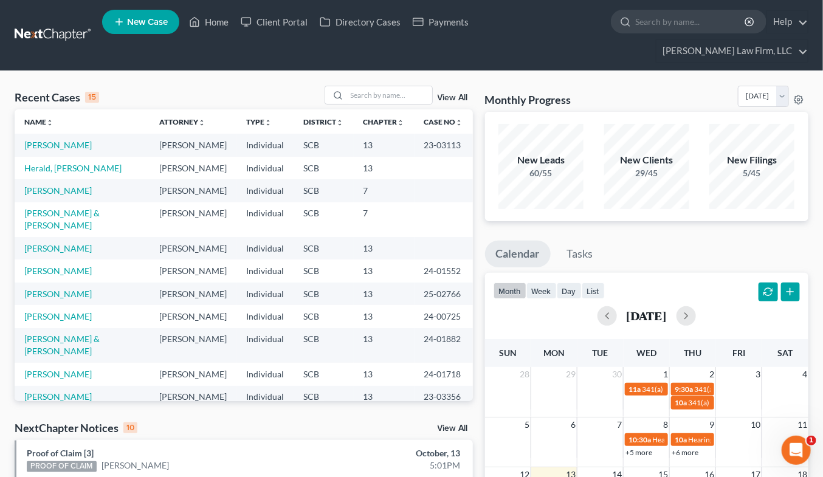
click at [664, 86] on div "Monthly Progress Bankruptcy Bankruptcy [DATE] [DATE] [DATE] [DATE] [DATE] [DATE…" at bounding box center [647, 99] width 324 height 26
click at [92, 140] on link "[PERSON_NAME]" at bounding box center [57, 145] width 67 height 10
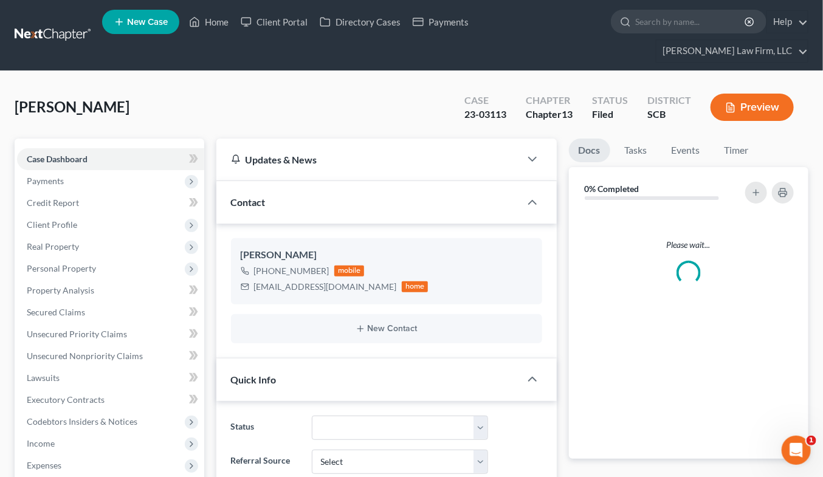
select select "0"
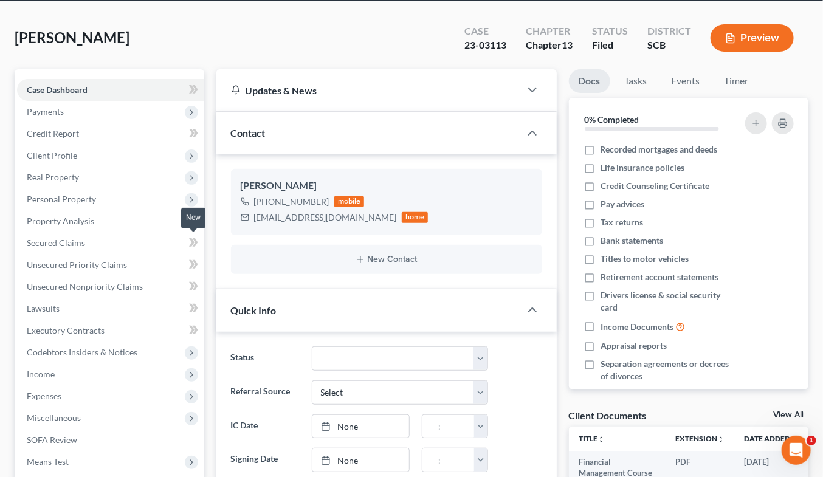
scroll to position [67, 0]
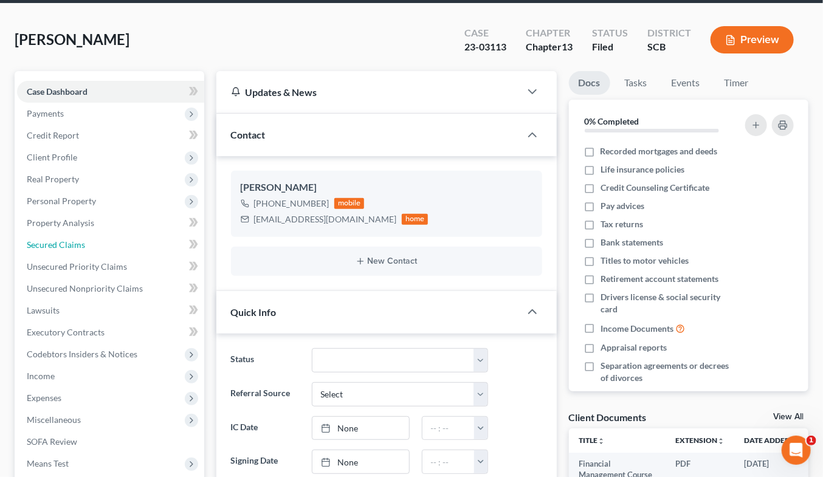
click at [55, 240] on span "Secured Claims" at bounding box center [56, 245] width 58 height 10
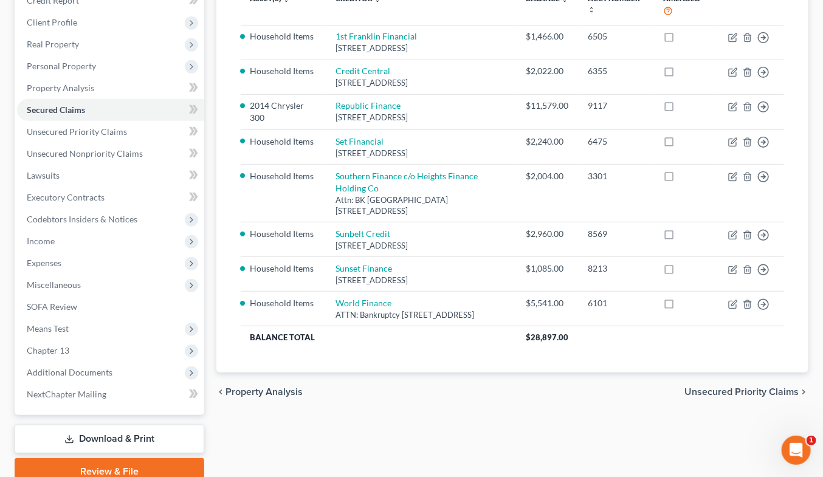
scroll to position [135, 0]
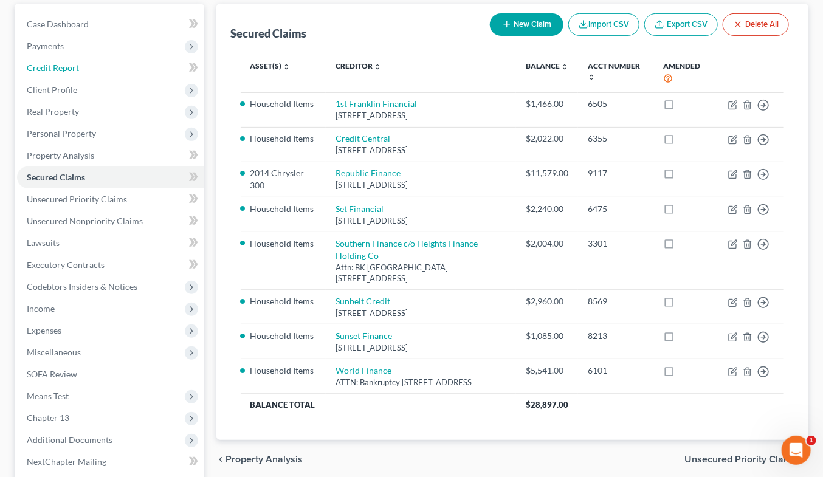
click at [65, 63] on span "Credit Report" at bounding box center [53, 68] width 52 height 10
click at [67, 84] on span "Client Profile" at bounding box center [52, 89] width 50 height 10
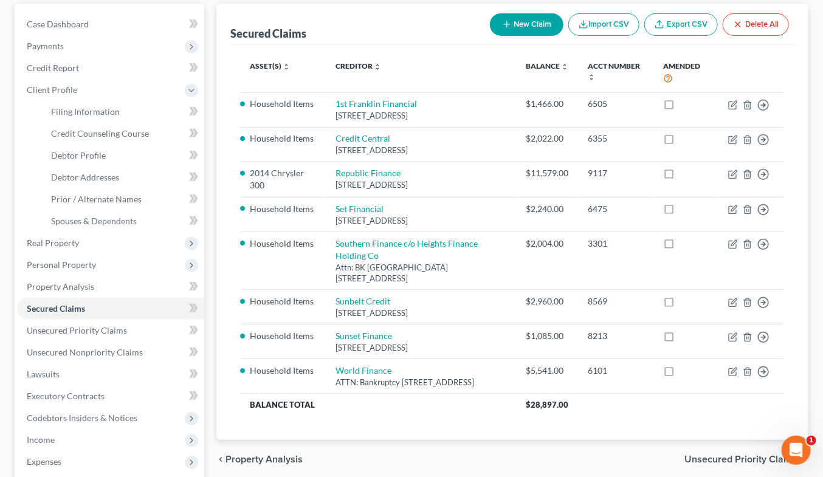
click at [67, 238] on span "Real Property" at bounding box center [53, 243] width 52 height 10
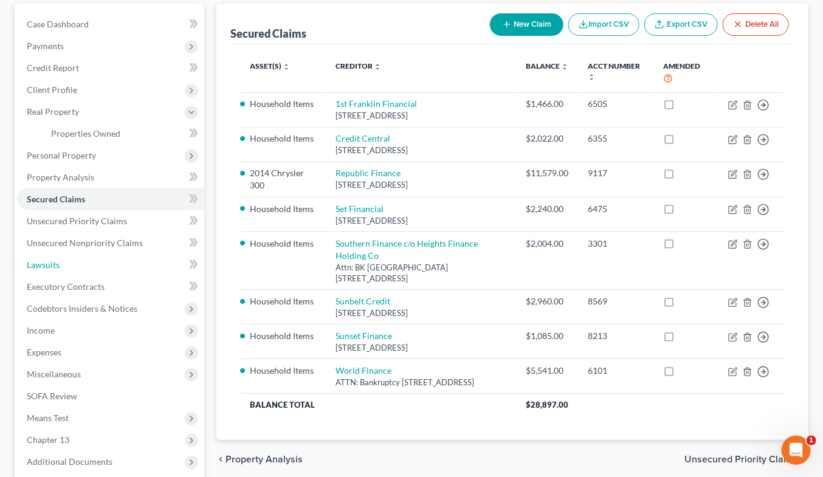
click at [67, 254] on link "Lawsuits" at bounding box center [110, 265] width 187 height 22
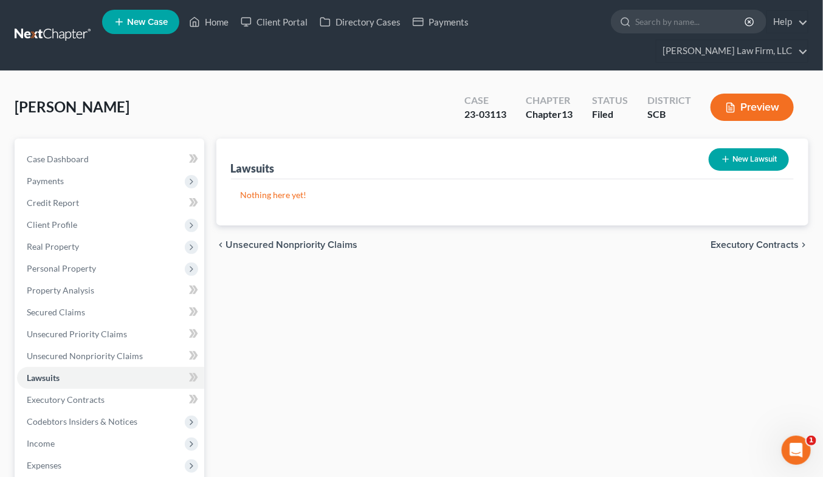
click at [61, 236] on span "Real Property" at bounding box center [110, 247] width 187 height 22
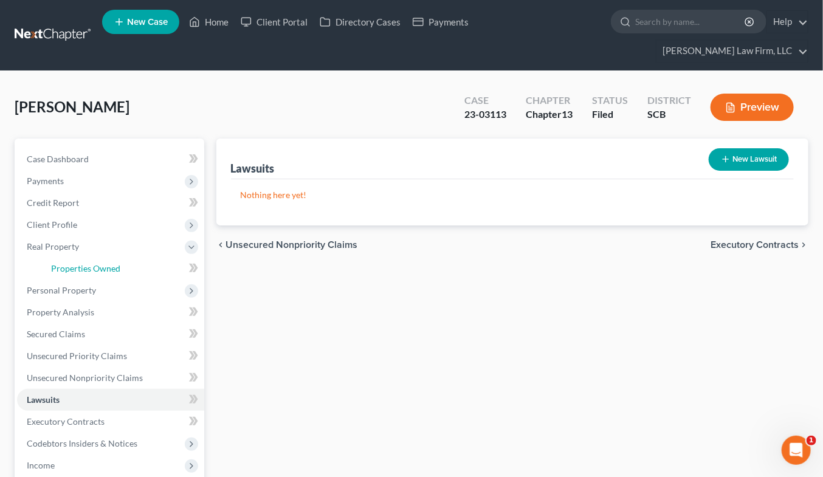
click at [60, 263] on span "Properties Owned" at bounding box center [85, 268] width 69 height 10
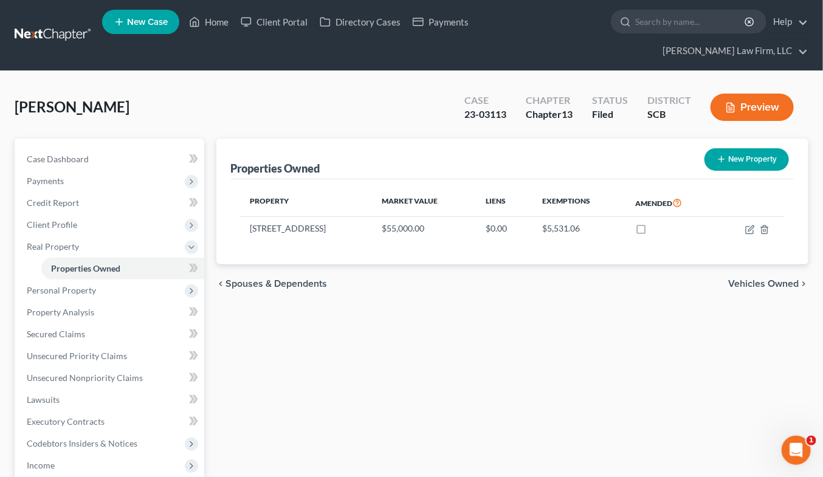
click at [746, 217] on td at bounding box center [750, 228] width 67 height 23
click at [749, 225] on icon "button" at bounding box center [750, 230] width 10 height 10
select select "42"
select select "3"
select select "7"
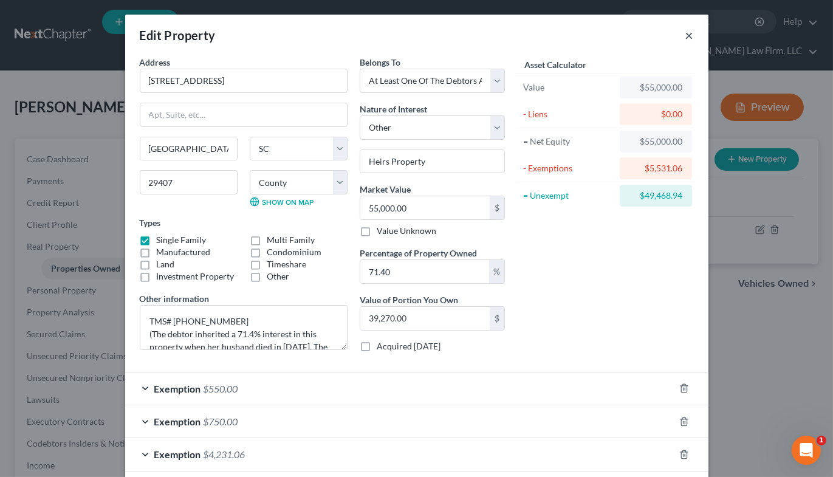
click at [688, 32] on button "×" at bounding box center [690, 35] width 9 height 15
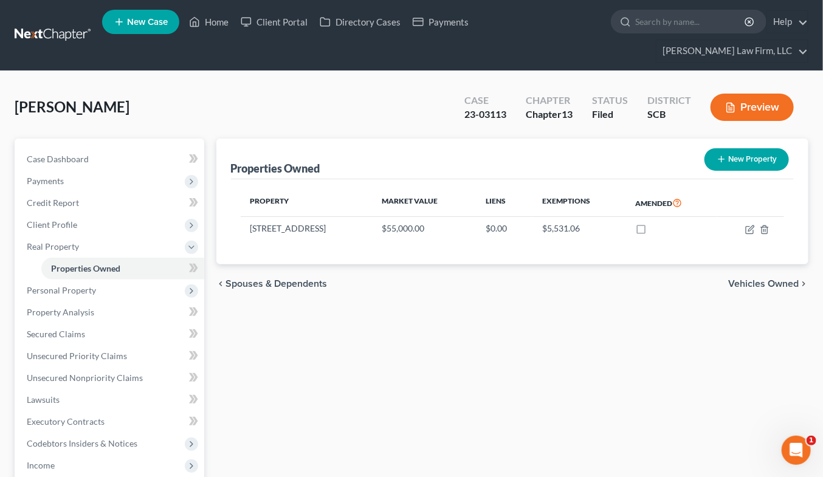
click at [98, 98] on span "[PERSON_NAME]" at bounding box center [72, 107] width 115 height 18
click at [53, 323] on link "Secured Claims" at bounding box center [110, 334] width 187 height 22
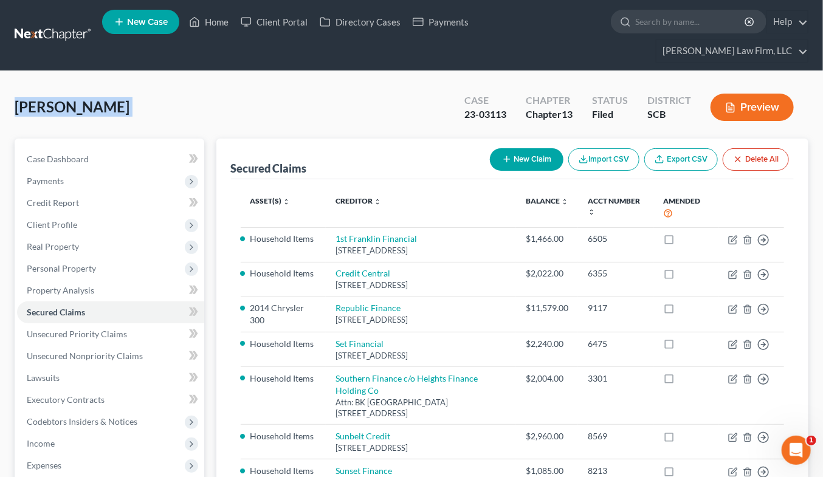
click at [122, 95] on div "Ravenel-Bright, Eunice Upgraded Case 23-03113 Chapter Chapter 13 Status Filed D…" at bounding box center [412, 112] width 794 height 53
click at [110, 98] on span "[PERSON_NAME]" at bounding box center [72, 107] width 115 height 18
click at [61, 24] on link at bounding box center [54, 35] width 78 height 22
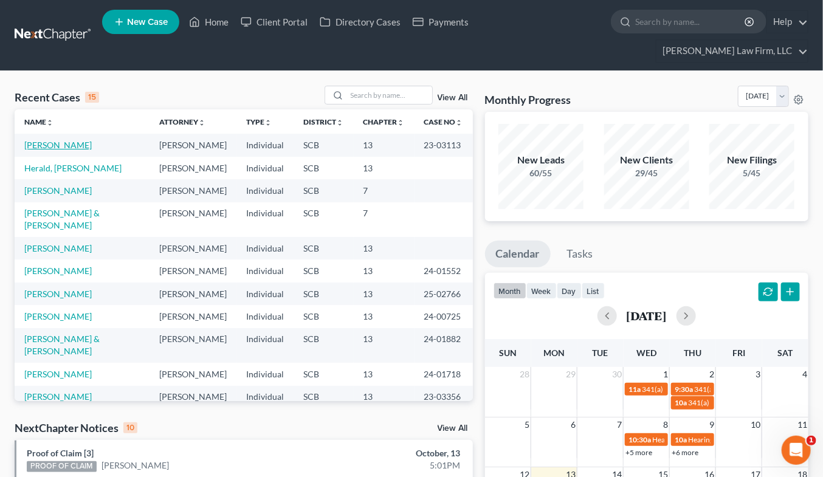
click at [84, 140] on link "[PERSON_NAME]" at bounding box center [57, 145] width 67 height 10
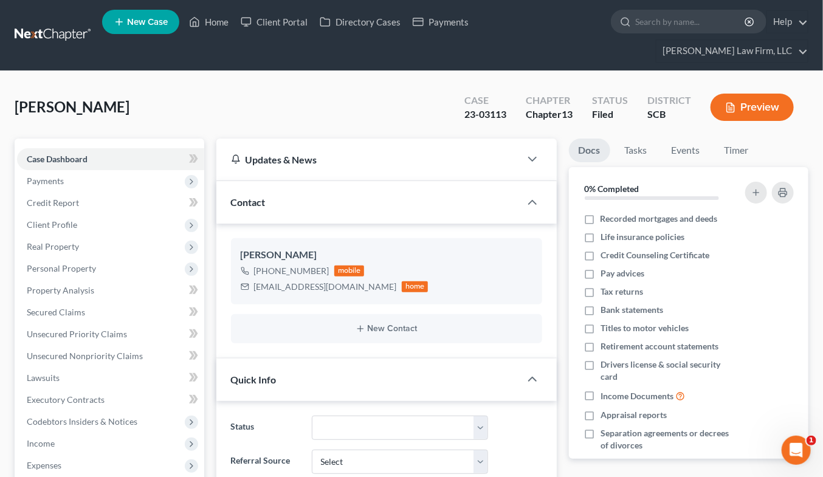
select select "0"
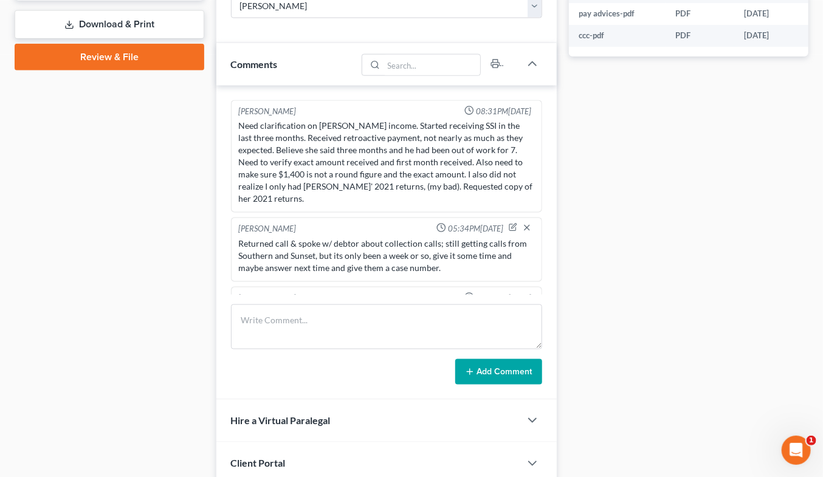
scroll to position [693, 0]
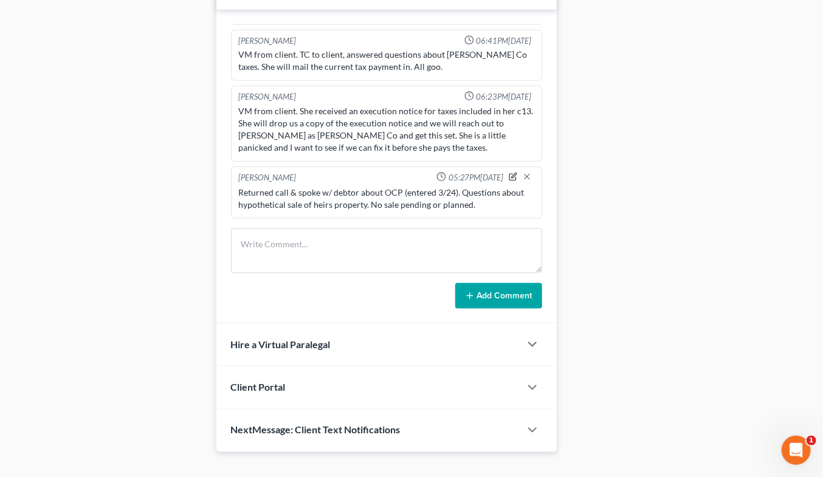
click at [509, 173] on icon "button" at bounding box center [513, 177] width 9 height 9
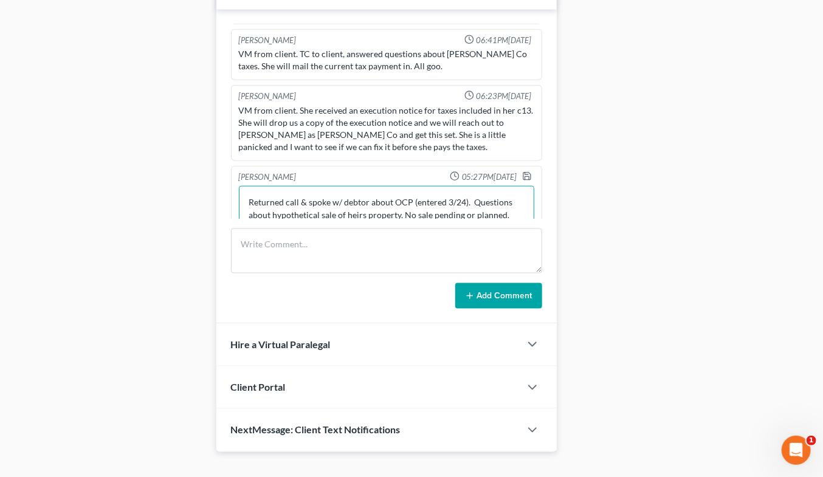
click at [507, 193] on textarea "Returned call & spoke w/ debtor about OCP (entered 3/24). Questions about hypot…" at bounding box center [386, 208] width 295 height 45
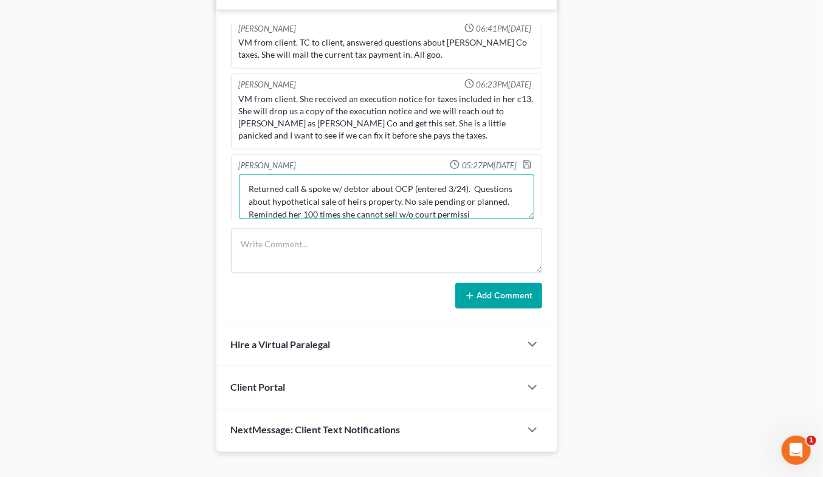
scroll to position [15, 0]
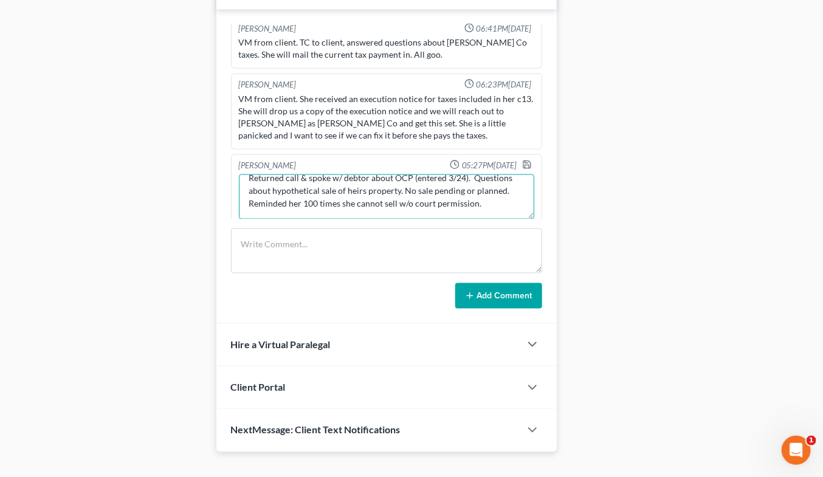
type textarea "Returned call & spoke w/ debtor about OCP (entered 3/24). Questions about hypot…"
click at [522, 160] on icon "button" at bounding box center [527, 165] width 10 height 10
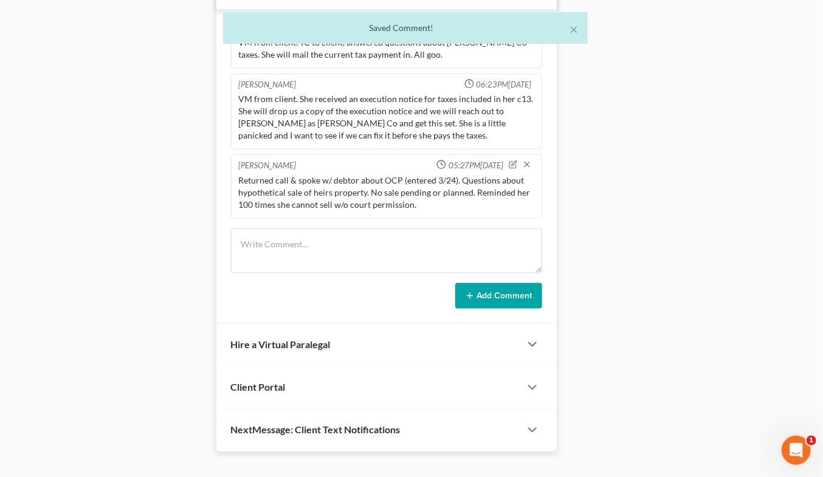
scroll to position [533, 0]
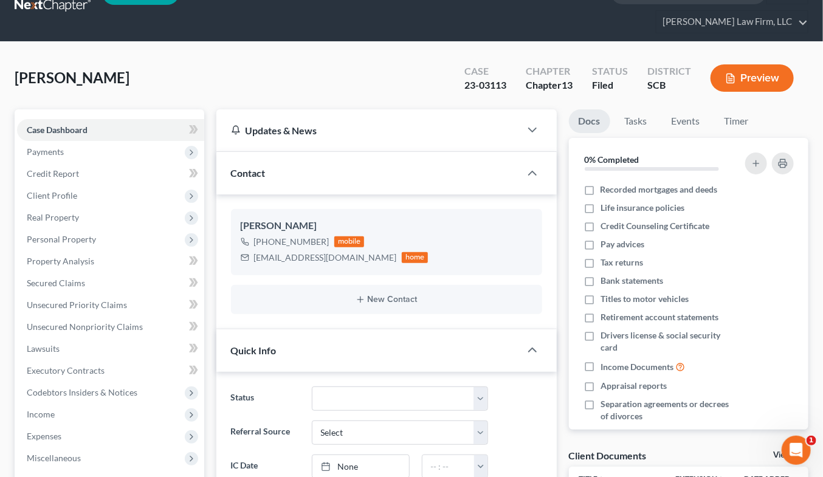
scroll to position [0, 0]
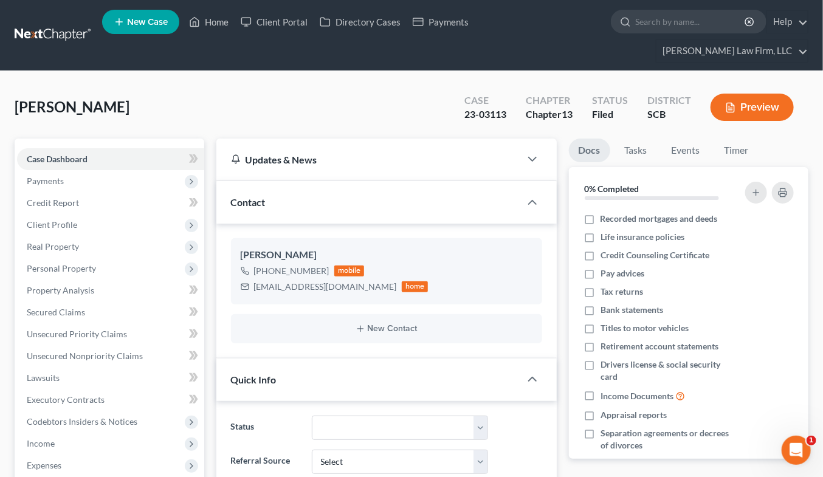
click at [73, 24] on link at bounding box center [54, 35] width 78 height 22
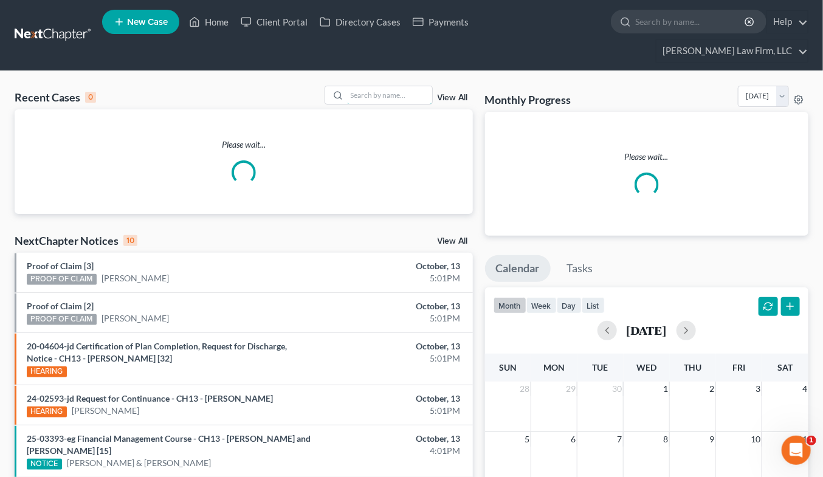
click at [415, 86] on input "search" at bounding box center [389, 95] width 85 height 18
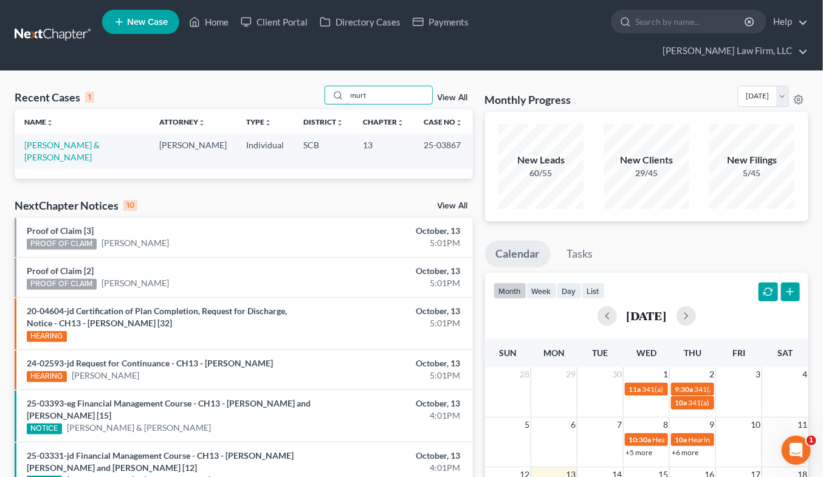
type input "murt"
click at [100, 140] on link "[PERSON_NAME] & [PERSON_NAME]" at bounding box center [61, 151] width 75 height 22
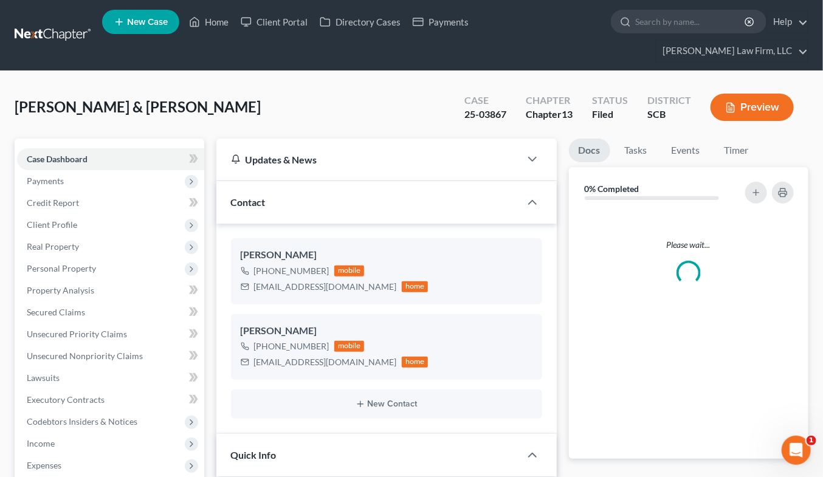
select select "2"
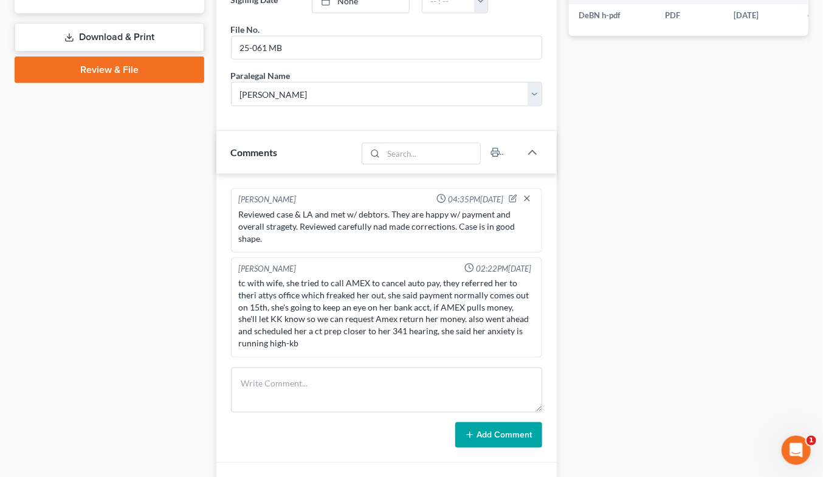
scroll to position [675, 0]
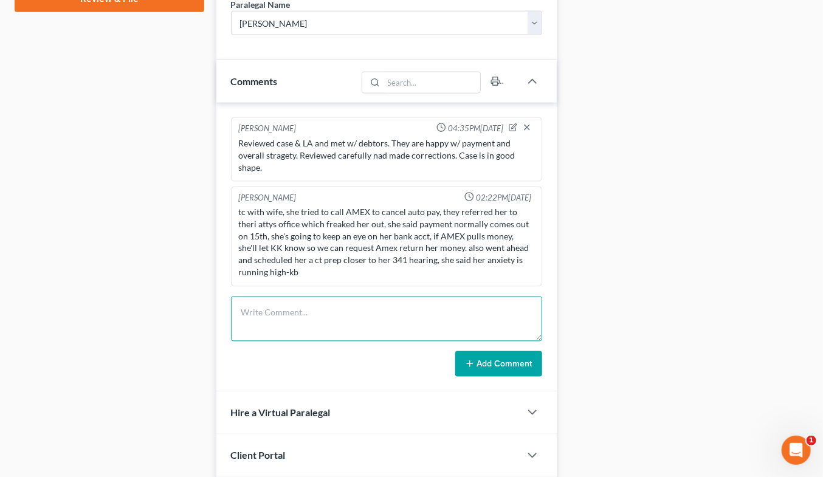
click at [333, 297] on textarea at bounding box center [386, 319] width 311 height 45
type textarea "Returned call & spoke w/ wife about Notice of Dismissal. Nothing to be concerne…"
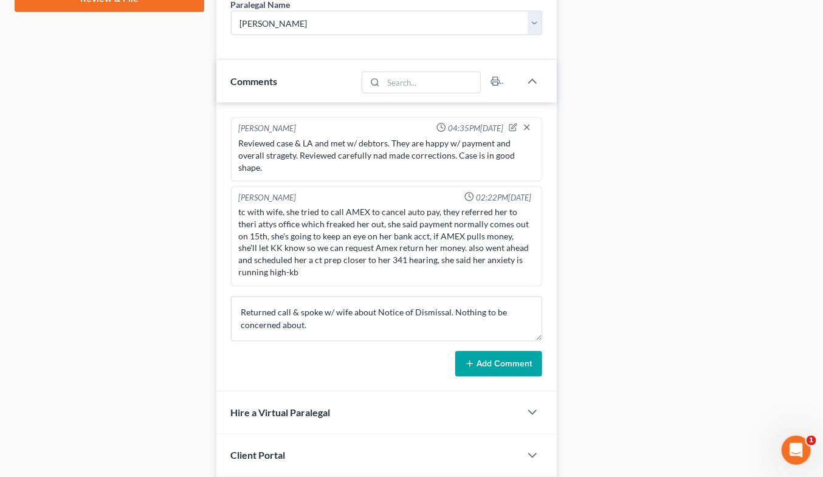
click at [505, 351] on button "Add Comment" at bounding box center [498, 364] width 87 height 26
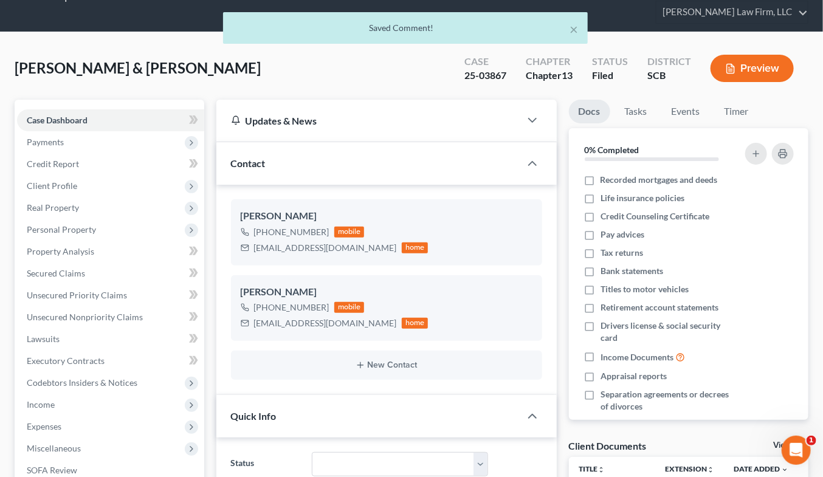
scroll to position [0, 0]
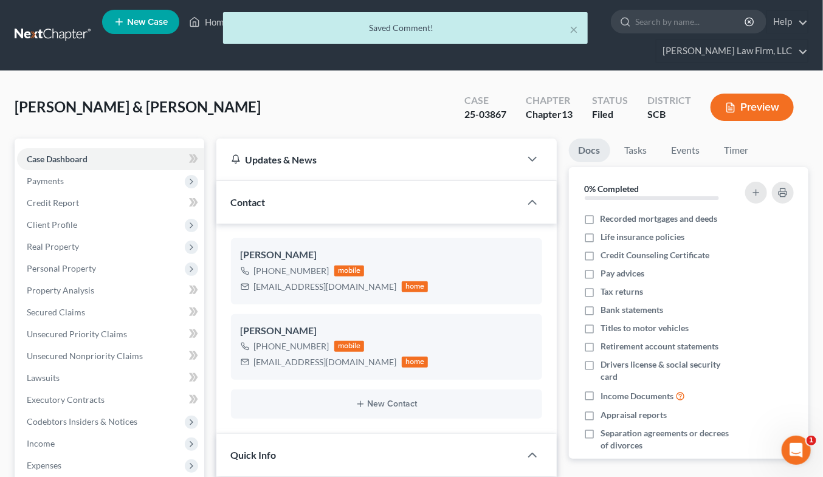
click at [67, 17] on div "× Saved Comment!" at bounding box center [405, 31] width 823 height 38
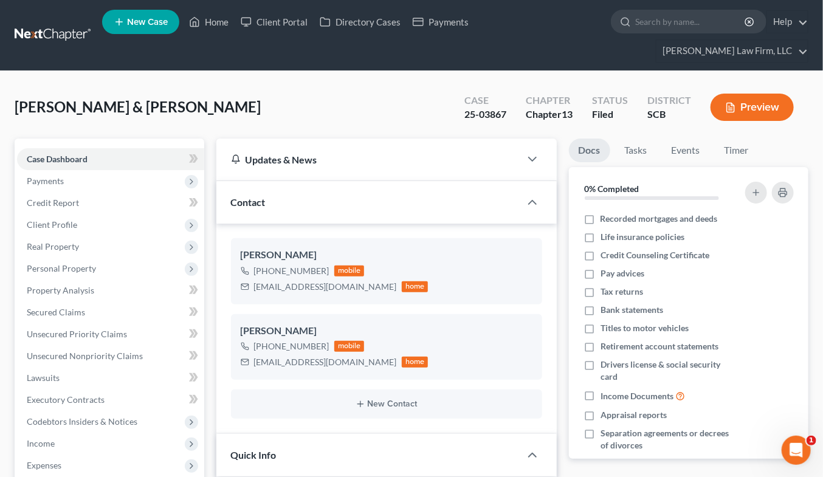
click at [67, 27] on link at bounding box center [54, 35] width 78 height 22
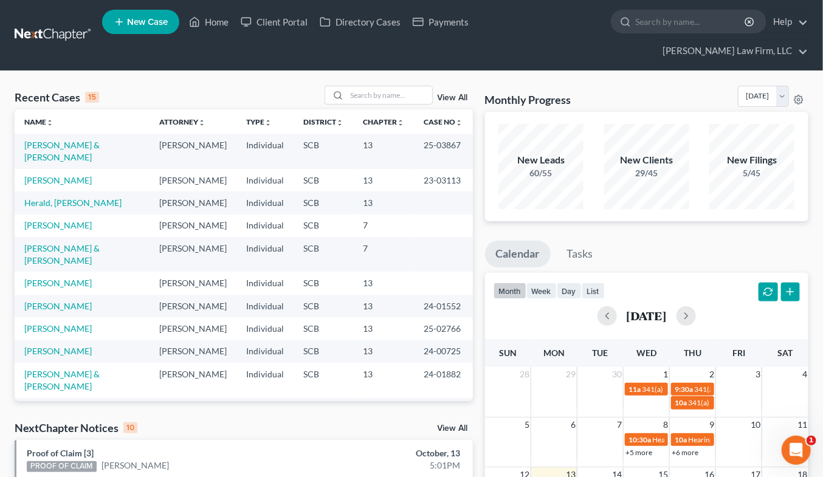
click at [661, 86] on div "Monthly Progress Bankruptcy Bankruptcy [DATE] [DATE] [DATE] [DATE] [DATE] [DATE…" at bounding box center [647, 99] width 324 height 26
click at [74, 140] on link "[PERSON_NAME] & [PERSON_NAME]" at bounding box center [61, 151] width 75 height 22
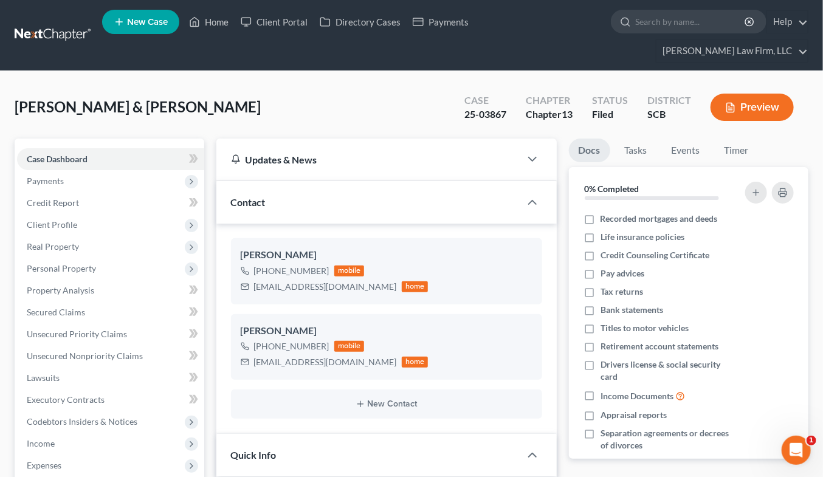
select select "2"
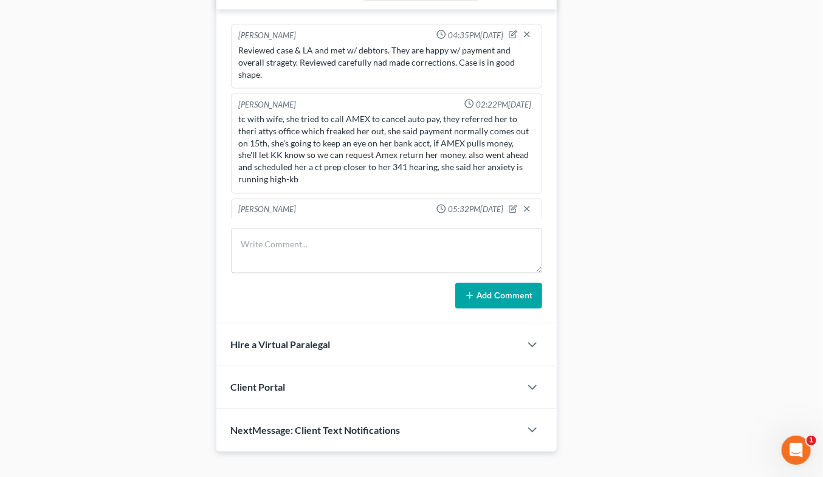
scroll to position [32, 0]
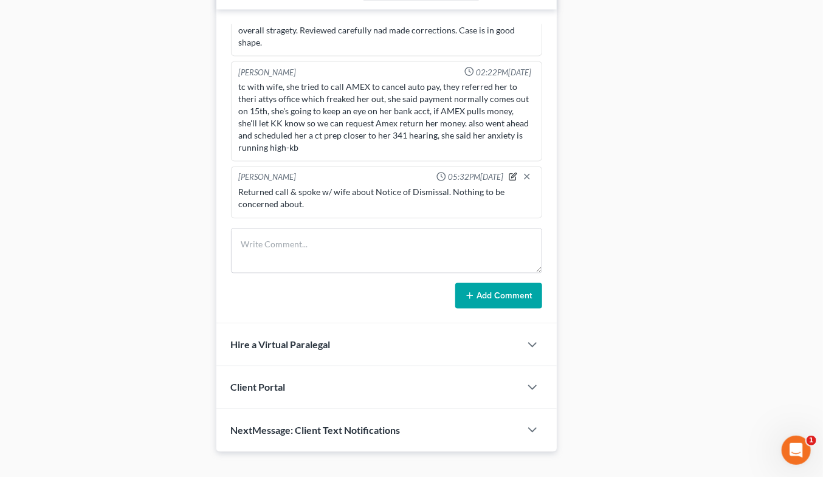
drag, startPoint x: 505, startPoint y: 153, endPoint x: 472, endPoint y: 173, distance: 38.3
click at [509, 173] on icon "button" at bounding box center [513, 177] width 9 height 9
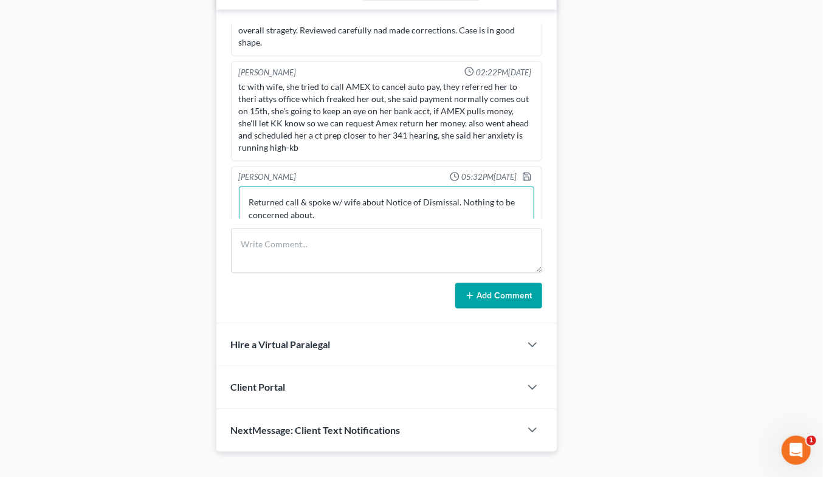
click at [408, 195] on textarea "Returned call & spoke w/ wife about Notice of Dismissal. Nothing to be concerne…" at bounding box center [386, 209] width 295 height 45
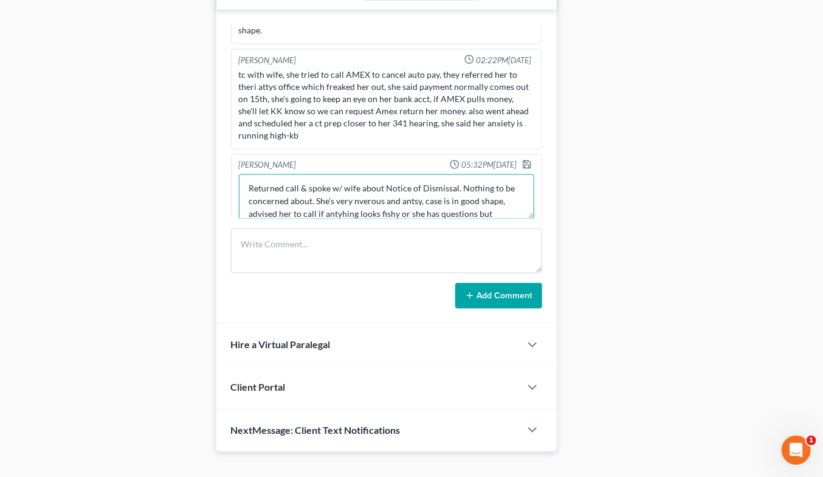
scroll to position [15, 0]
type textarea "Returned call & spoke w/ wife about Notice of Dismissal. Nothing to be concerne…"
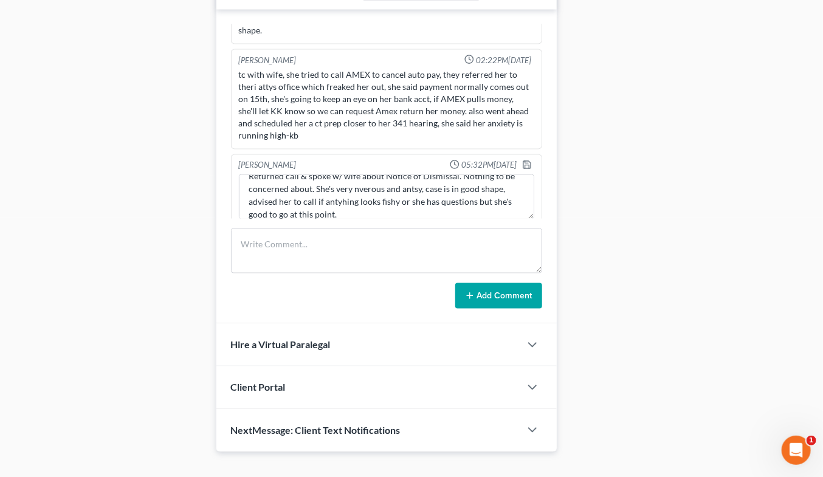
click at [515, 172] on div "Returned call & spoke w/ wife about Notice of Dismissal. Nothing to be concerne…" at bounding box center [386, 197] width 300 height 50
click at [525, 165] on polyline "button" at bounding box center [527, 166] width 4 height 3
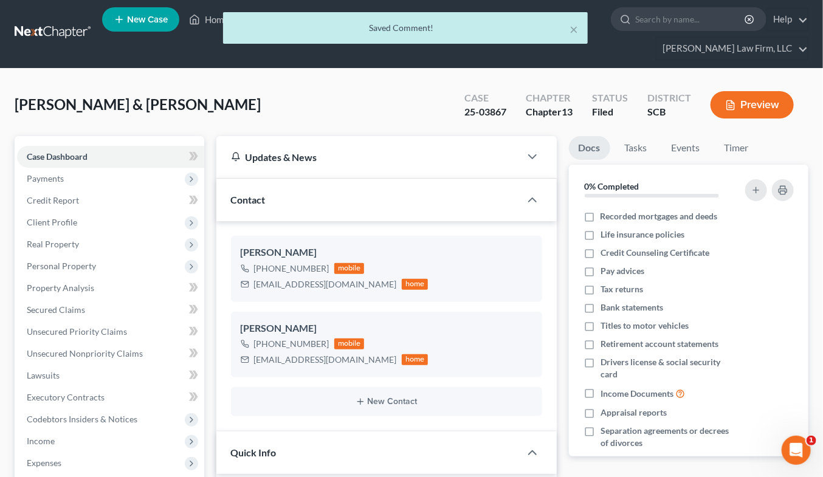
scroll to position [0, 0]
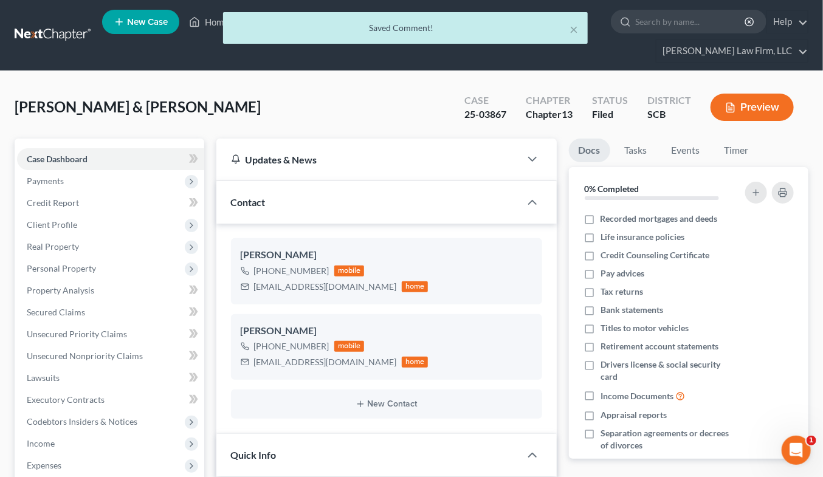
click at [61, 27] on div "× Saved Comment!" at bounding box center [405, 31] width 823 height 38
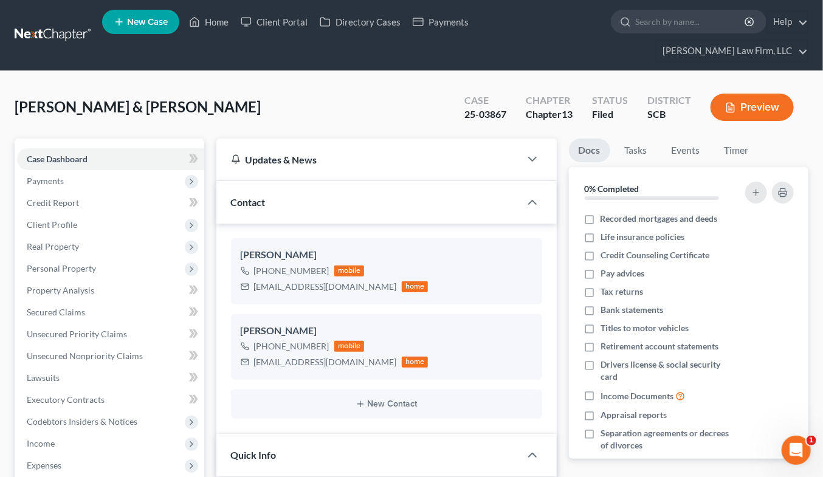
click at [68, 24] on link at bounding box center [54, 35] width 78 height 22
